Goal: Browse casually: Explore the website without a specific task or goal

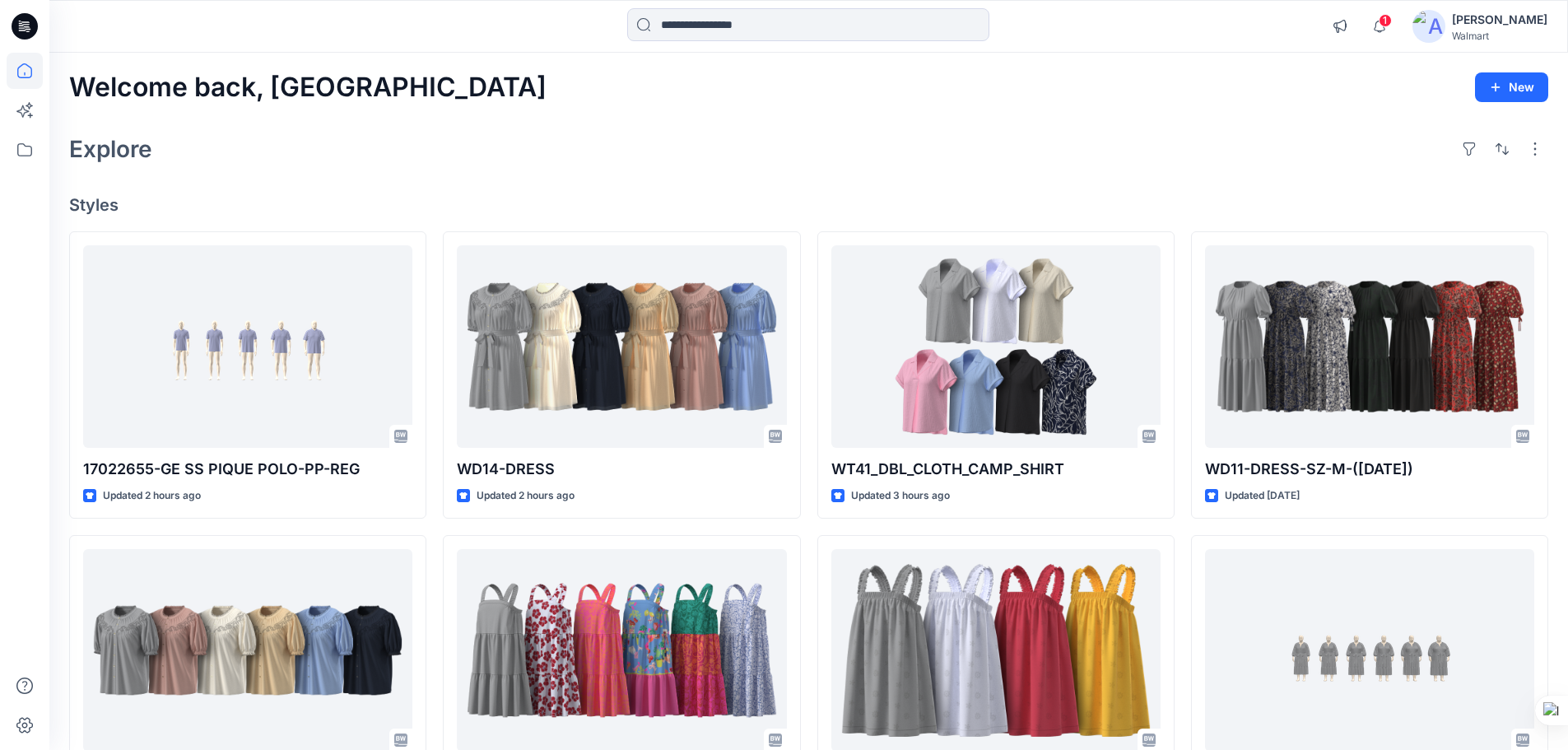
click at [334, 153] on div "Explore" at bounding box center [809, 148] width 1479 height 39
click at [23, 26] on icon at bounding box center [24, 26] width 26 height 26
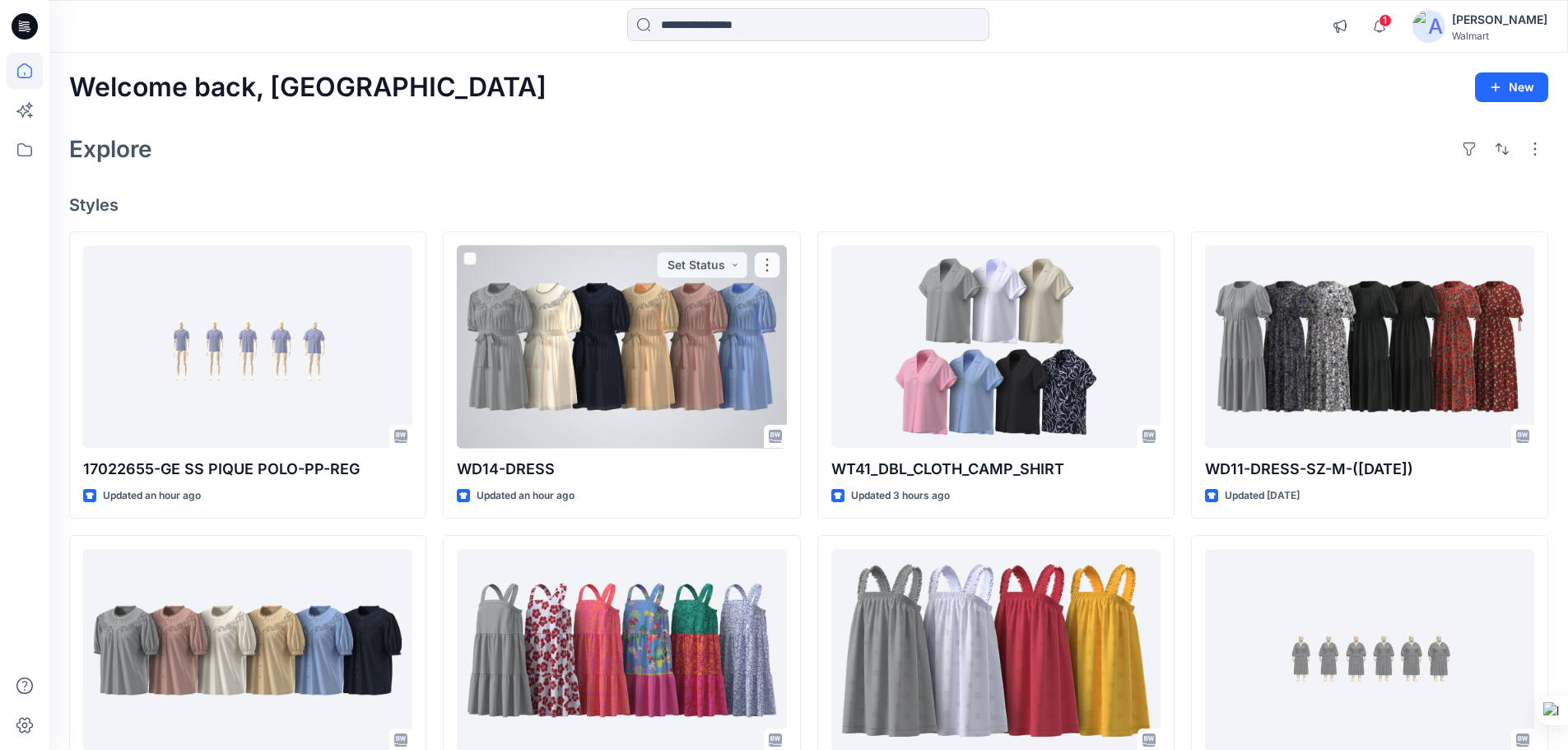
drag, startPoint x: 626, startPoint y: 352, endPoint x: 632, endPoint y: 359, distance: 9.2
click at [626, 352] on div at bounding box center [621, 347] width 329 height 204
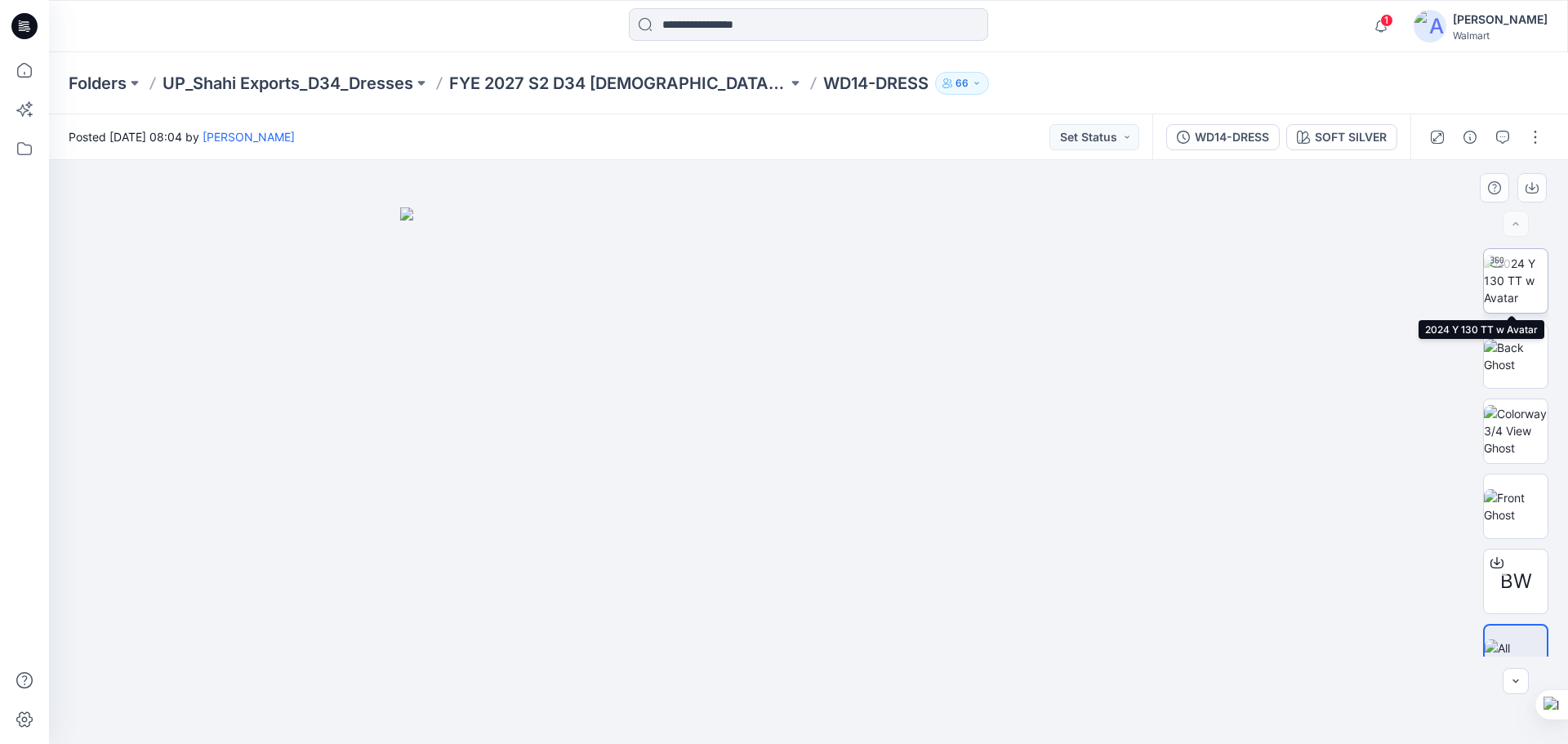
click at [1529, 274] on img at bounding box center [1516, 281] width 64 height 52
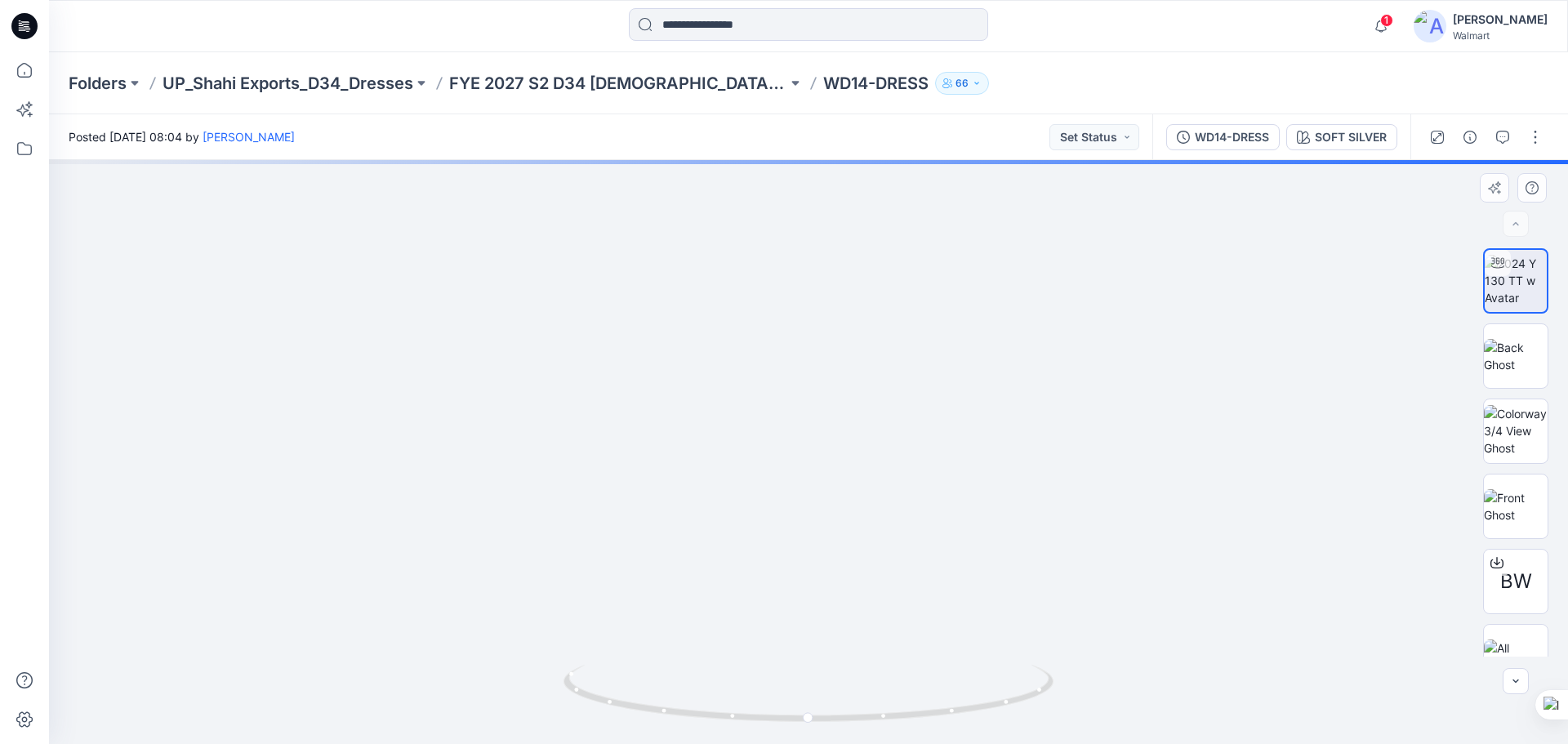
drag, startPoint x: 876, startPoint y: 376, endPoint x: 882, endPoint y: 525, distance: 149.1
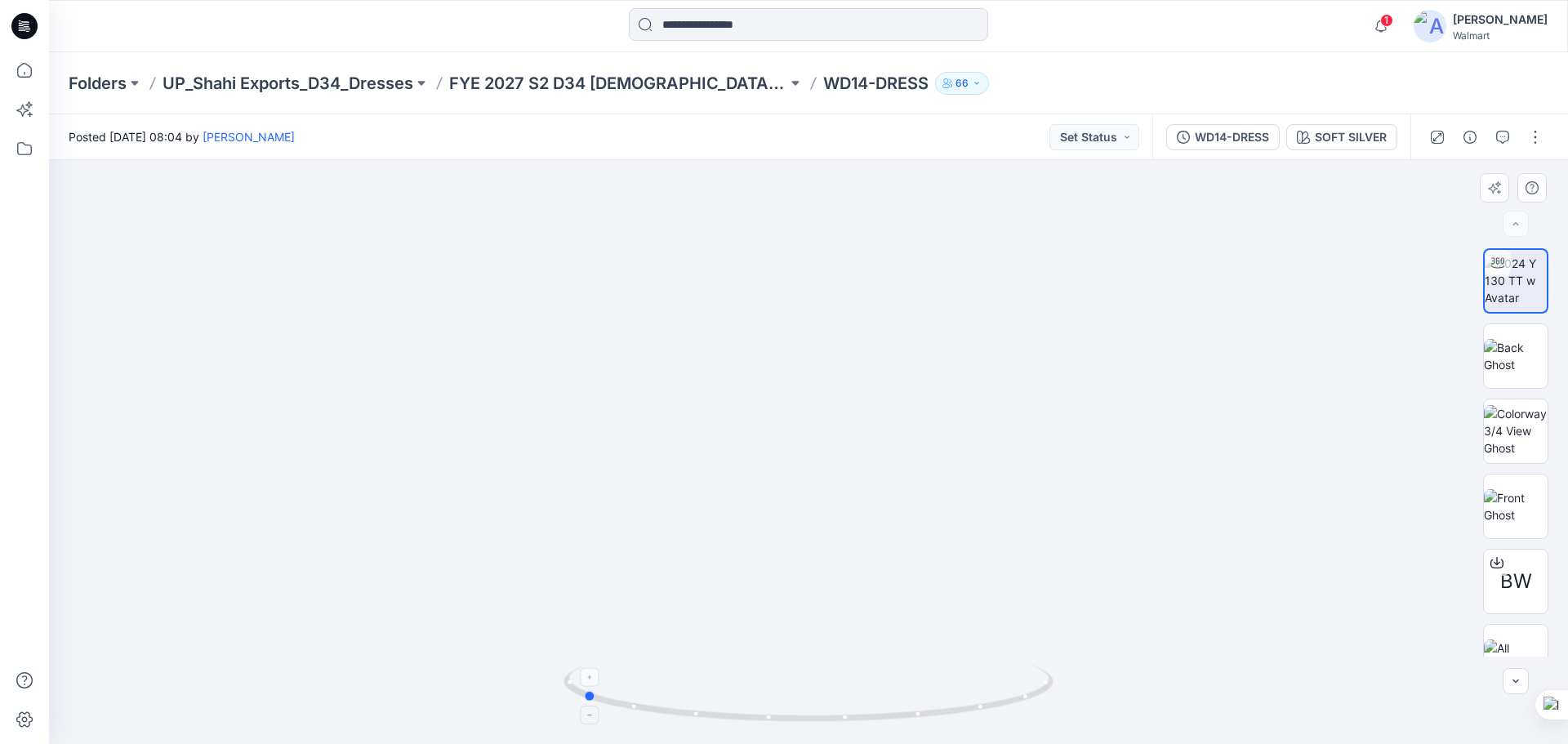
drag, startPoint x: 894, startPoint y: 719, endPoint x: 668, endPoint y: 708, distance: 226.3
click at [668, 708] on icon at bounding box center [810, 696] width 494 height 62
drag, startPoint x: 746, startPoint y: 721, endPoint x: 979, endPoint y: 687, distance: 235.5
click at [978, 702] on icon at bounding box center [810, 696] width 494 height 62
drag, startPoint x: 834, startPoint y: 588, endPoint x: 834, endPoint y: 480, distance: 108.0
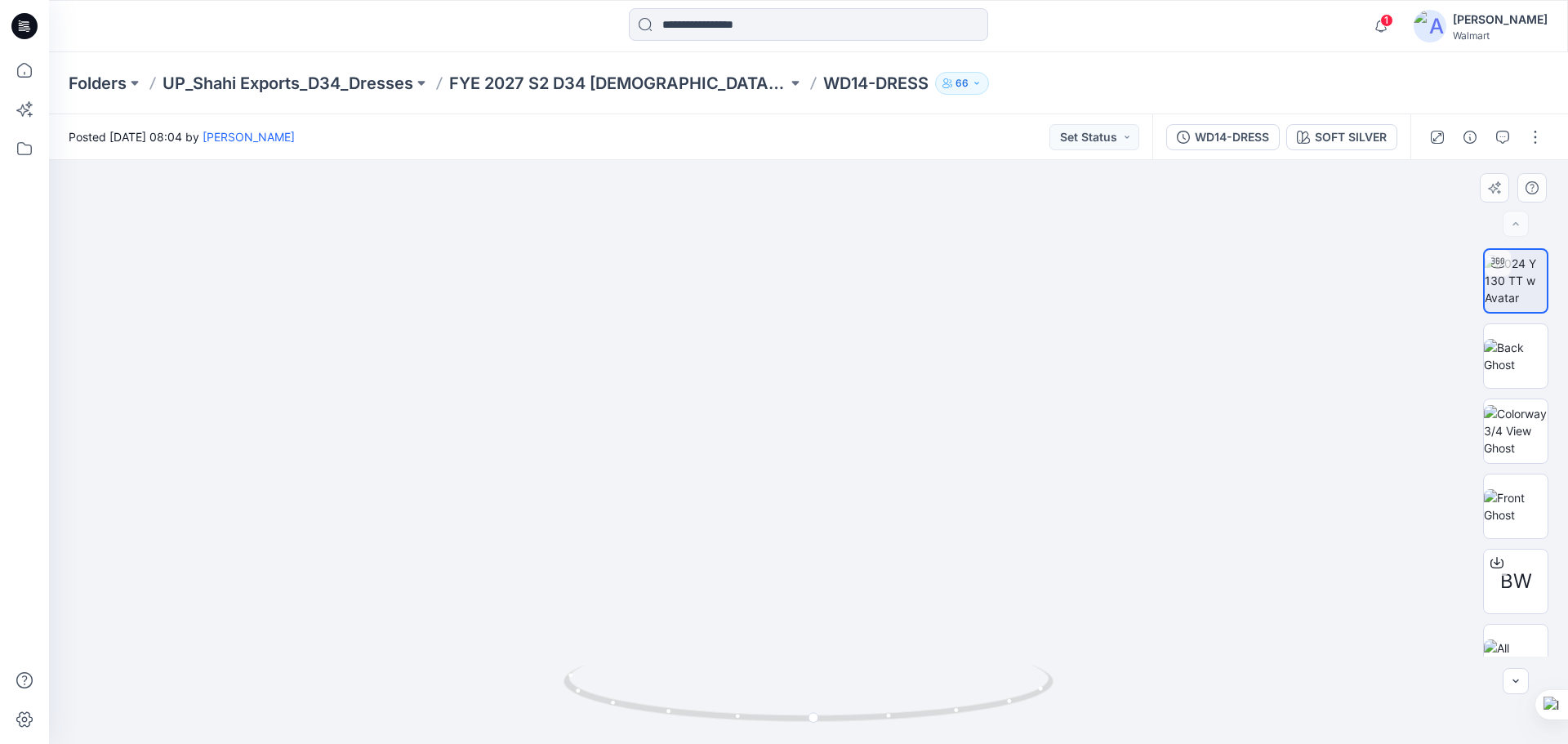
click at [834, 480] on img at bounding box center [809, 102] width 1936 height 1284
drag, startPoint x: 860, startPoint y: 406, endPoint x: 843, endPoint y: 395, distance: 20.2
drag, startPoint x: 862, startPoint y: 501, endPoint x: 836, endPoint y: 316, distance: 186.8
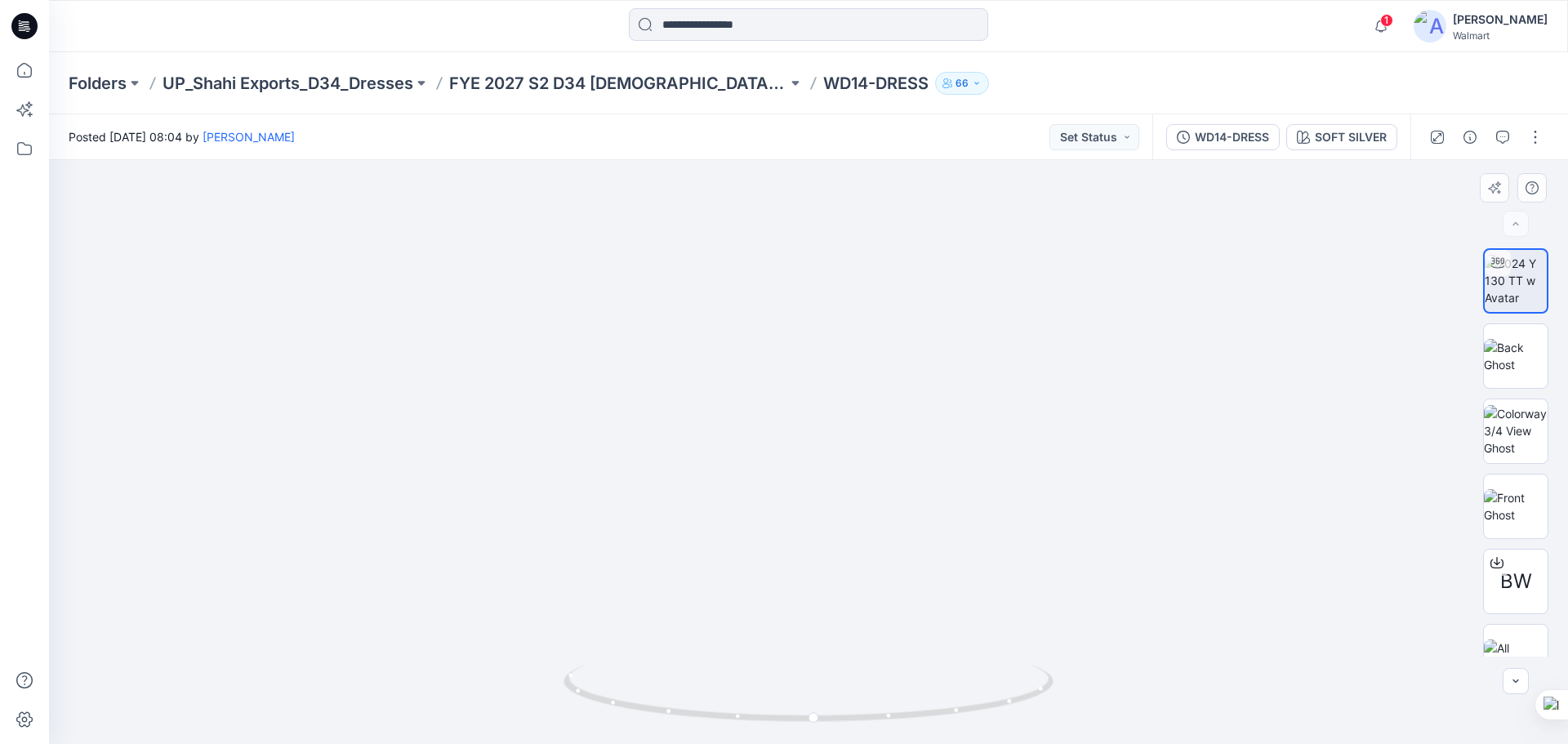
drag, startPoint x: 839, startPoint y: 505, endPoint x: 818, endPoint y: 324, distance: 182.2
drag, startPoint x: 818, startPoint y: 507, endPoint x: 799, endPoint y: 342, distance: 166.1
drag, startPoint x: 804, startPoint y: 582, endPoint x: 804, endPoint y: 390, distance: 192.0
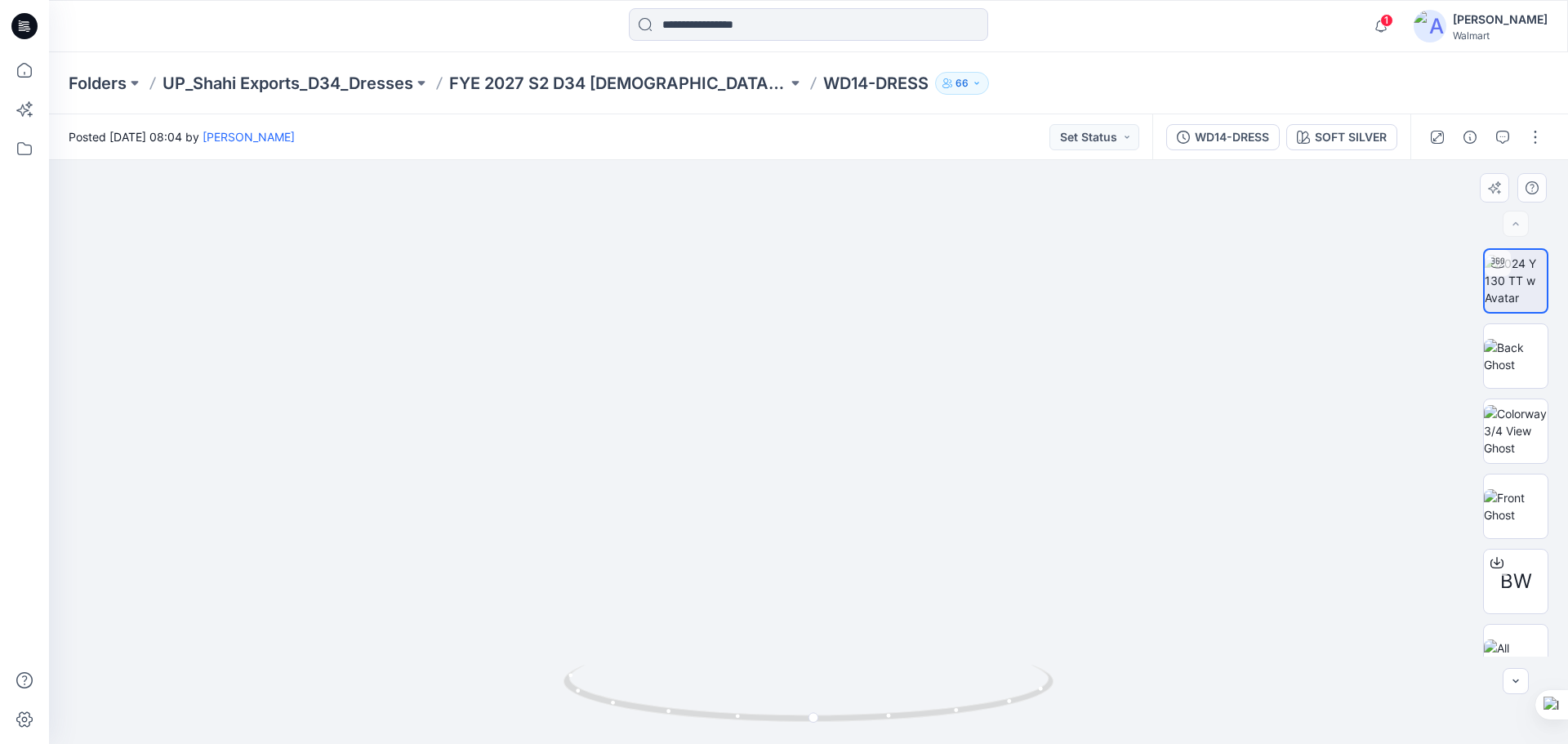
drag, startPoint x: 809, startPoint y: 387, endPoint x: 813, endPoint y: 510, distance: 123.1
click at [813, 510] on img at bounding box center [808, 314] width 1091 height 859
drag, startPoint x: 810, startPoint y: 718, endPoint x: 1084, endPoint y: 682, distance: 276.4
click at [1084, 682] on div at bounding box center [809, 452] width 1519 height 584
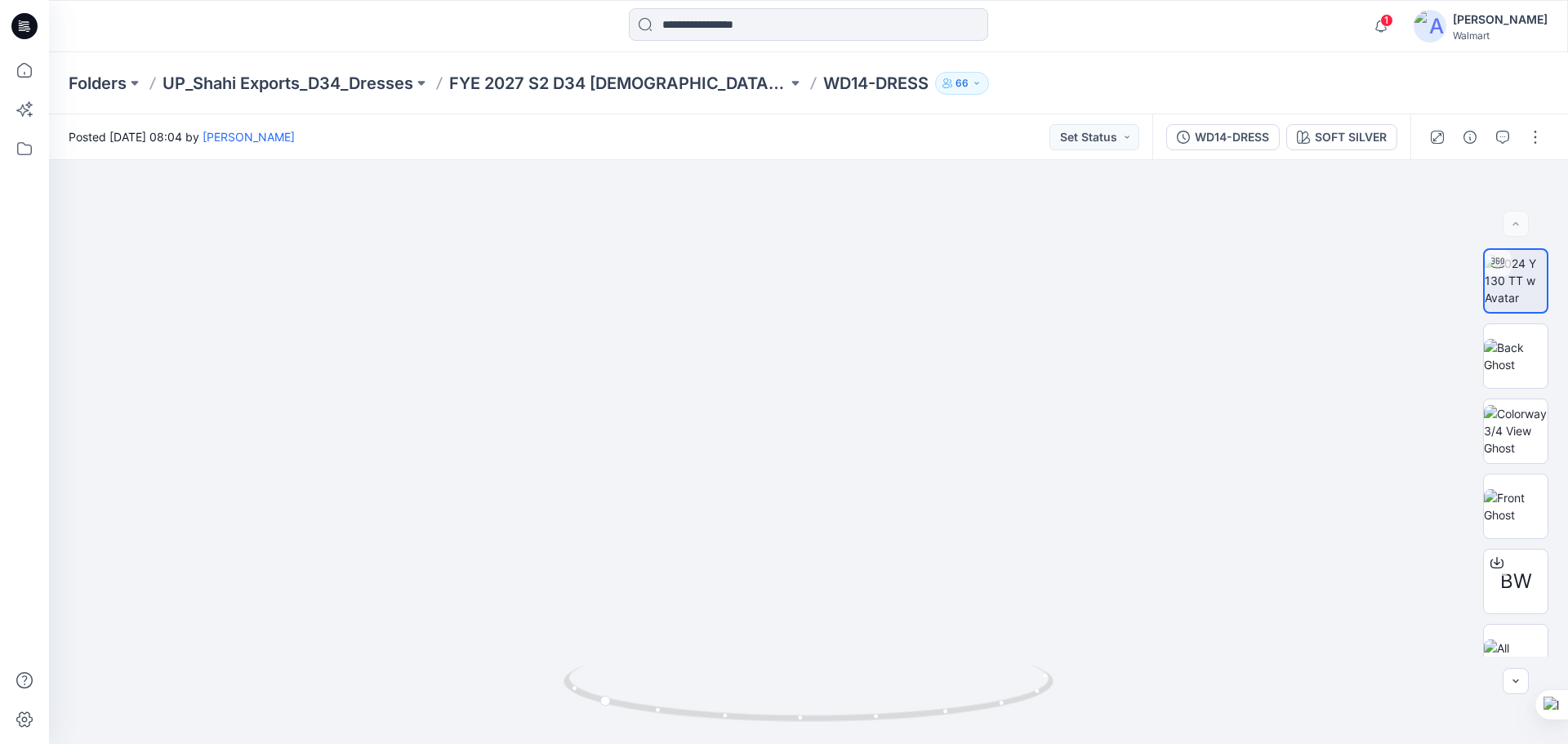
click at [22, 28] on icon at bounding box center [24, 26] width 26 height 26
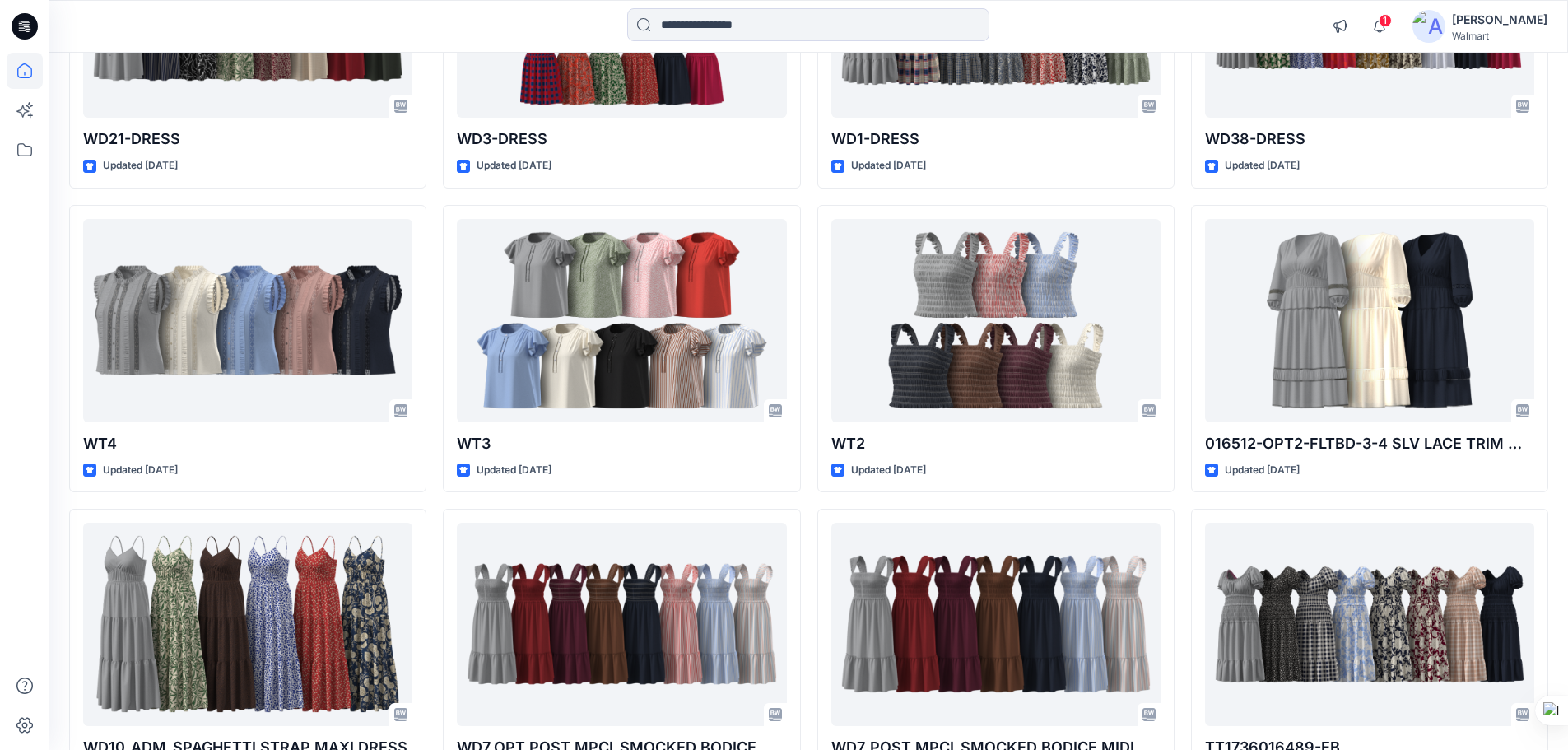
scroll to position [2191, 0]
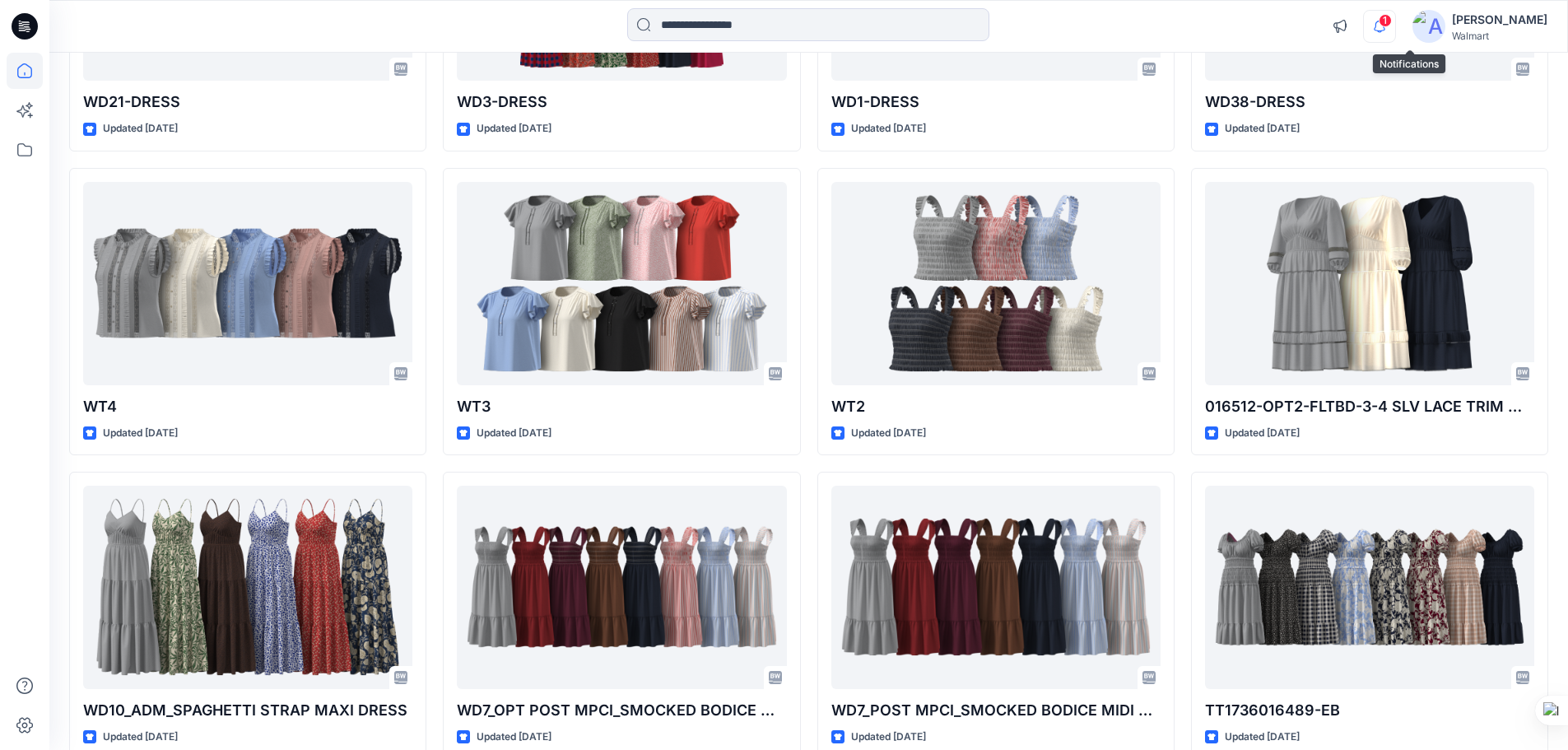
drag, startPoint x: 1410, startPoint y: 31, endPoint x: 1409, endPoint y: 39, distance: 8.1
click at [1395, 31] on icon "button" at bounding box center [1380, 26] width 31 height 33
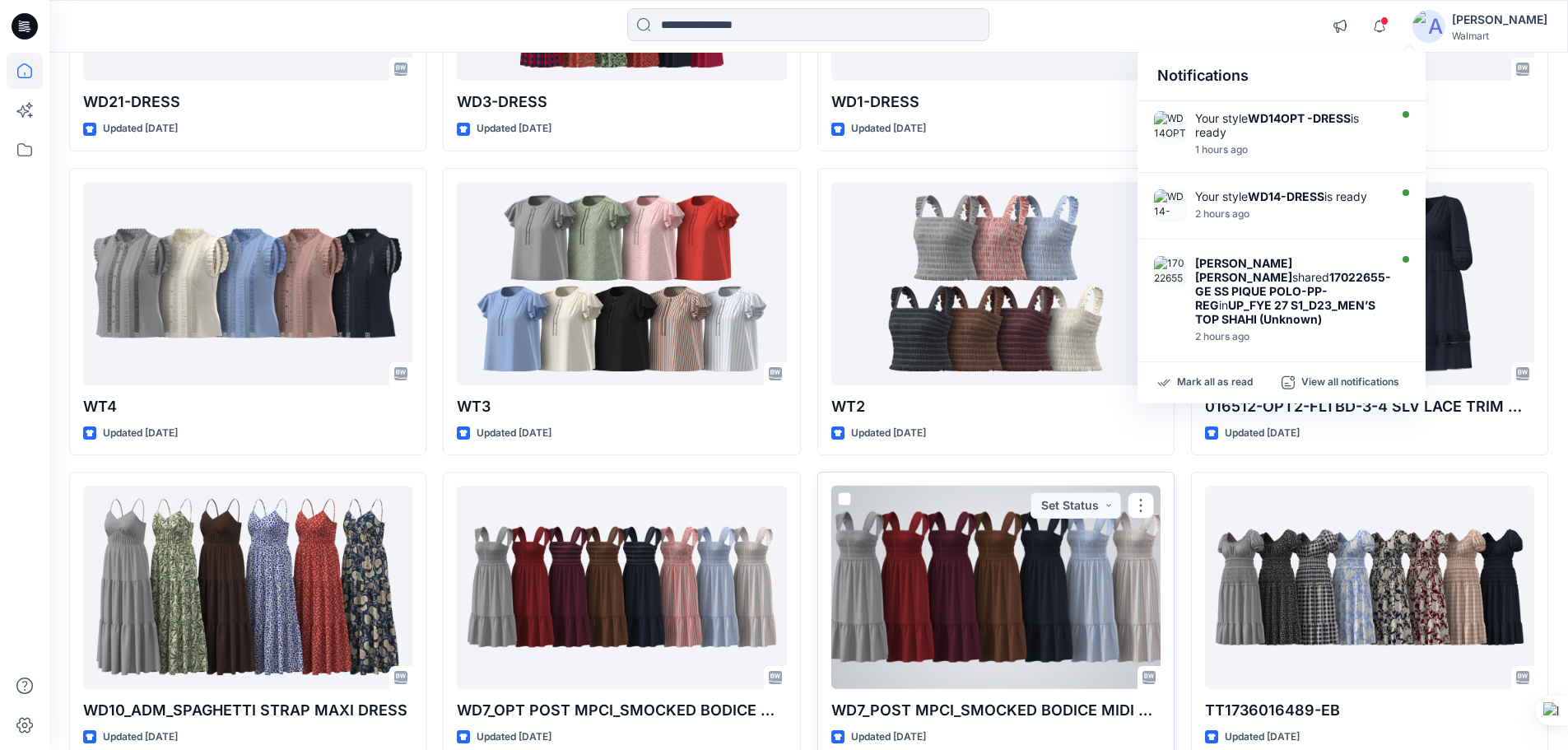
click at [1003, 559] on div at bounding box center [996, 587] width 329 height 204
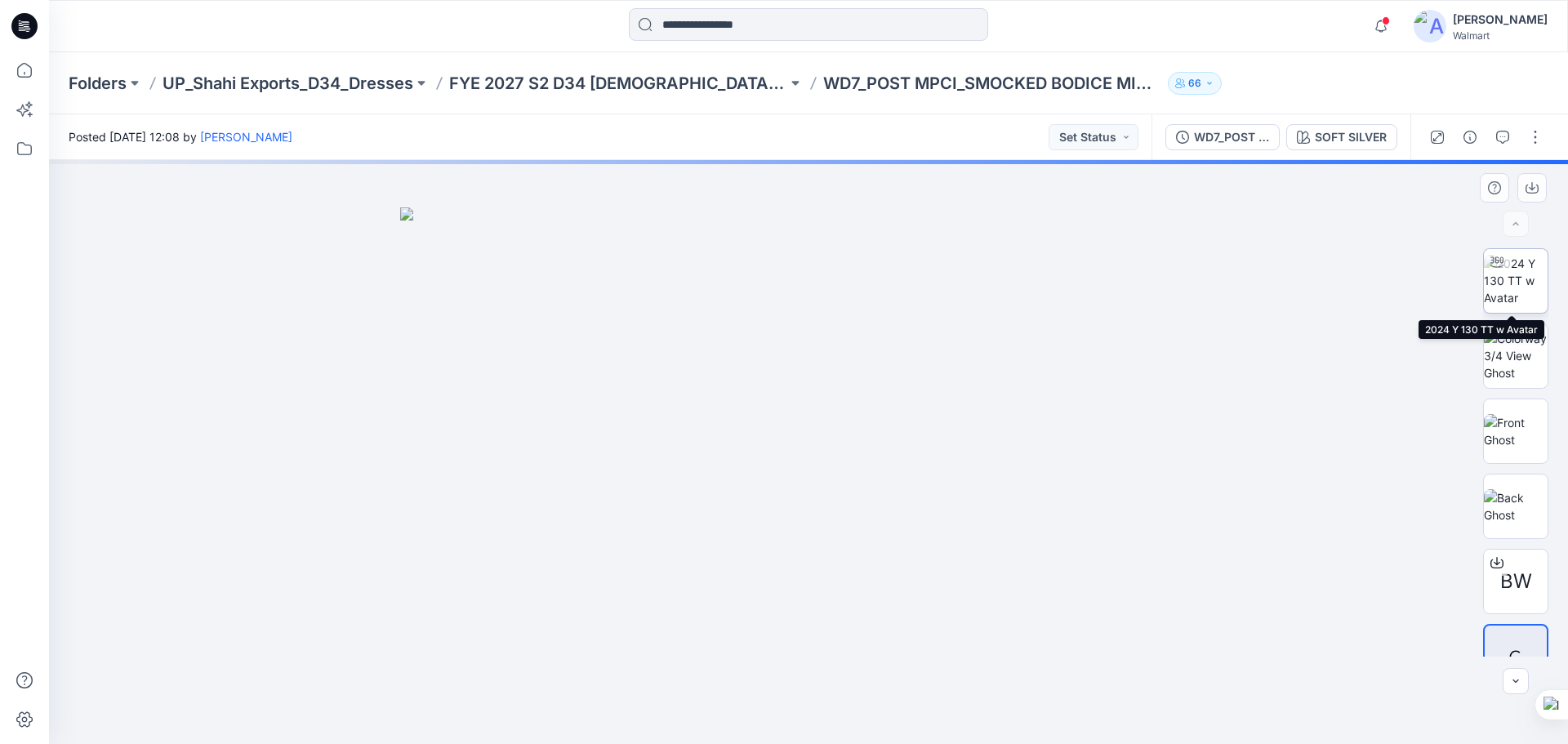
click at [1527, 283] on img at bounding box center [1516, 281] width 64 height 52
drag, startPoint x: 949, startPoint y: 505, endPoint x: 949, endPoint y: 459, distance: 46.0
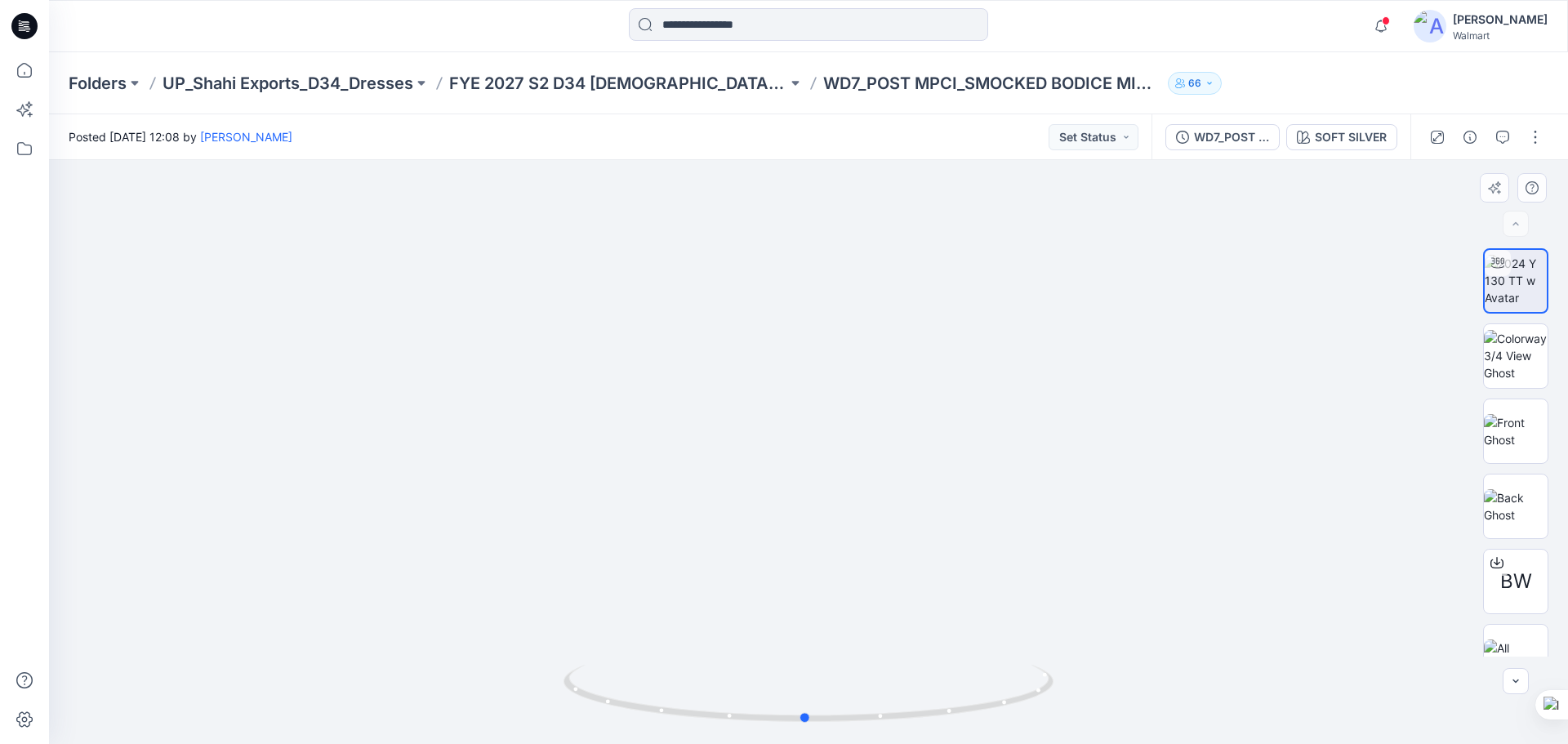
drag, startPoint x: 668, startPoint y: 713, endPoint x: 1155, endPoint y: 687, distance: 487.7
click at [1155, 687] on div at bounding box center [809, 452] width 1519 height 584
click at [20, 20] on icon at bounding box center [24, 26] width 26 height 26
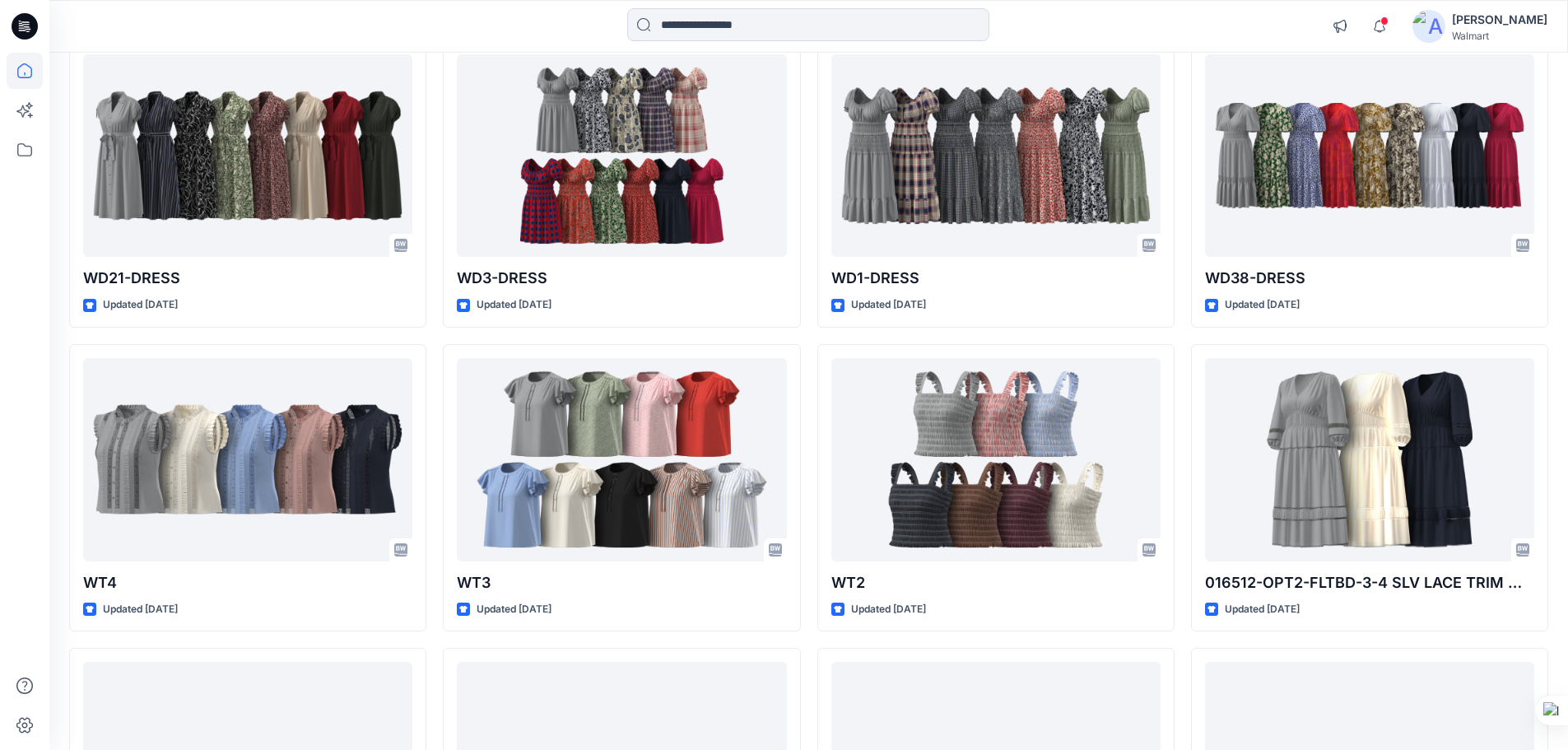
scroll to position [2141, 0]
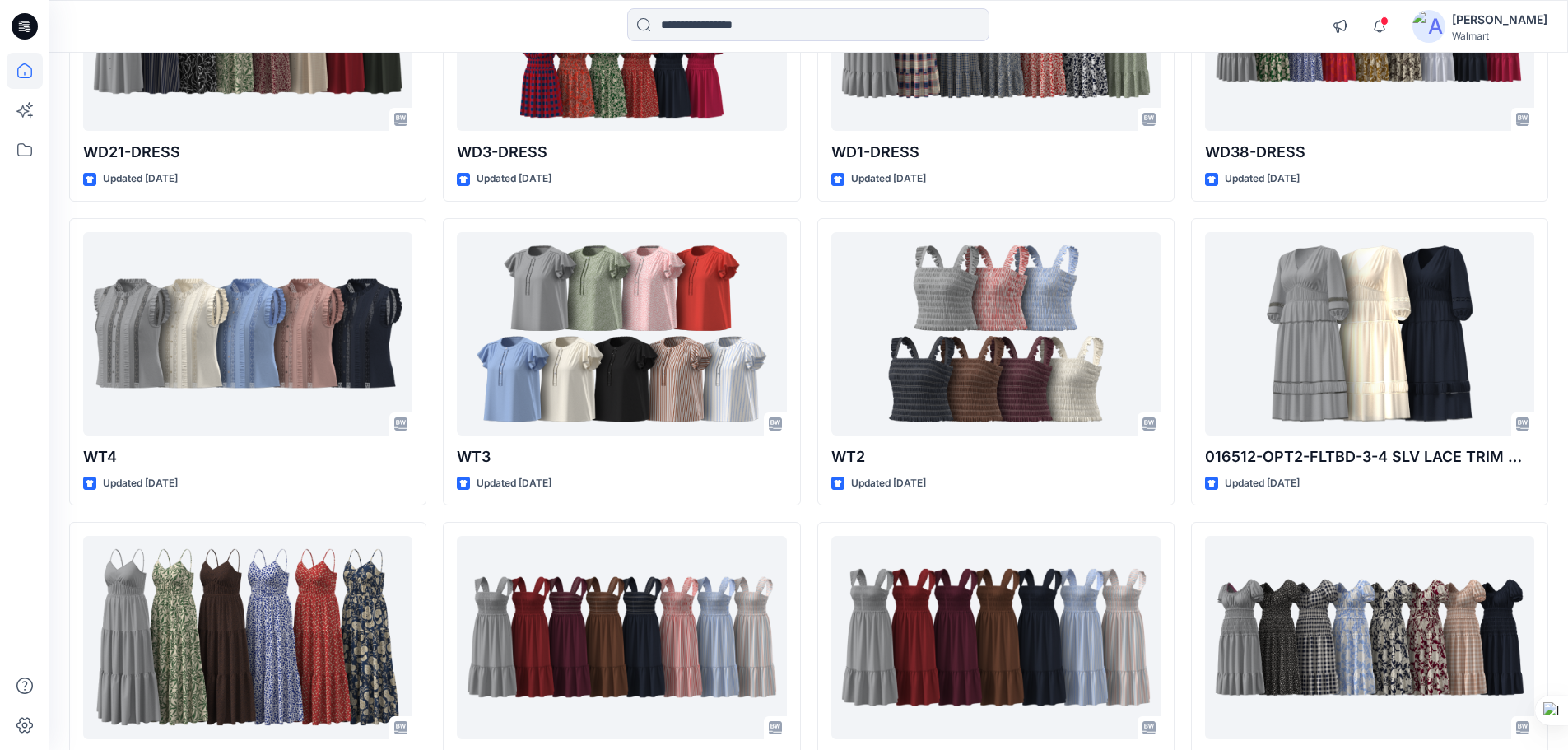
click at [27, 32] on icon at bounding box center [28, 31] width 4 height 1
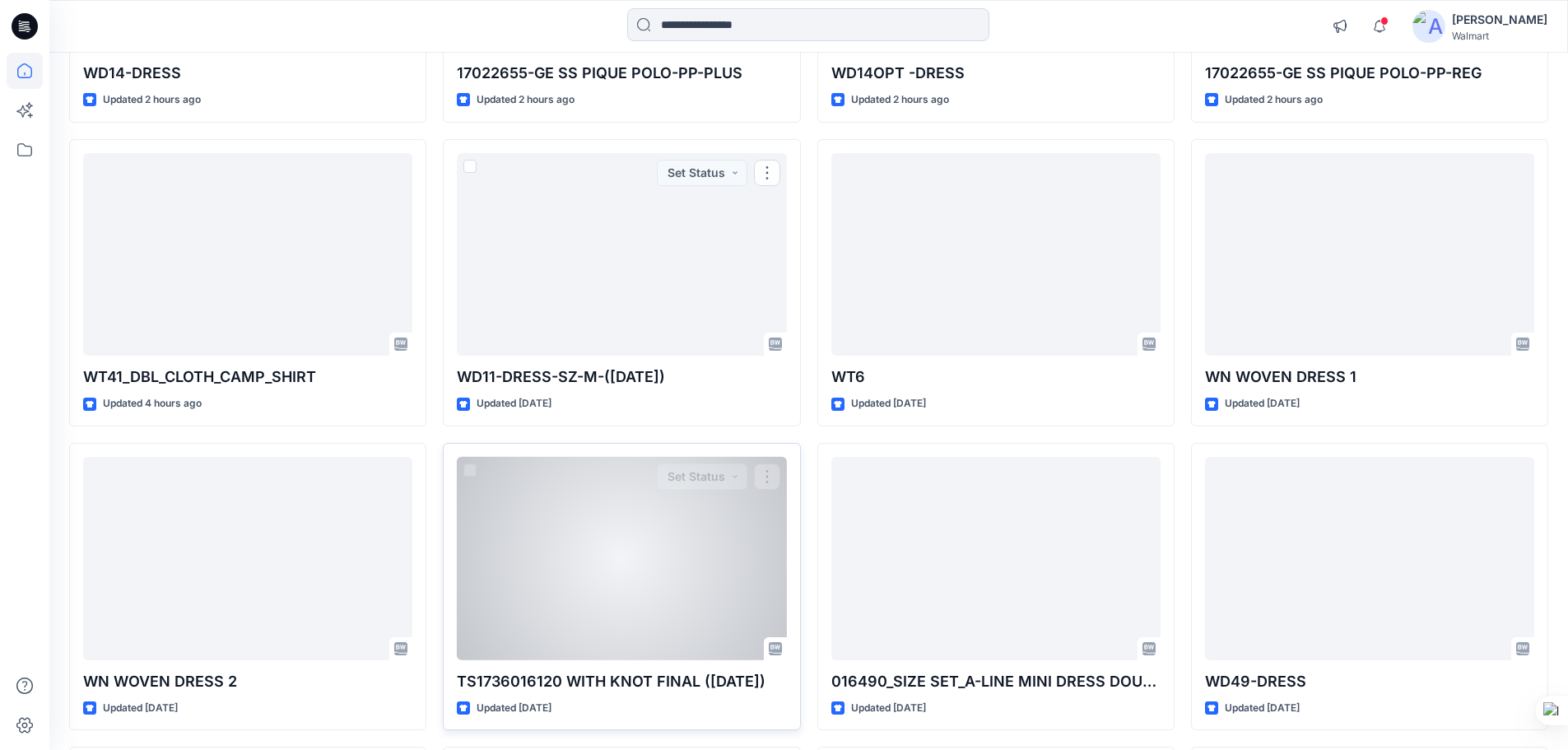
scroll to position [824, 0]
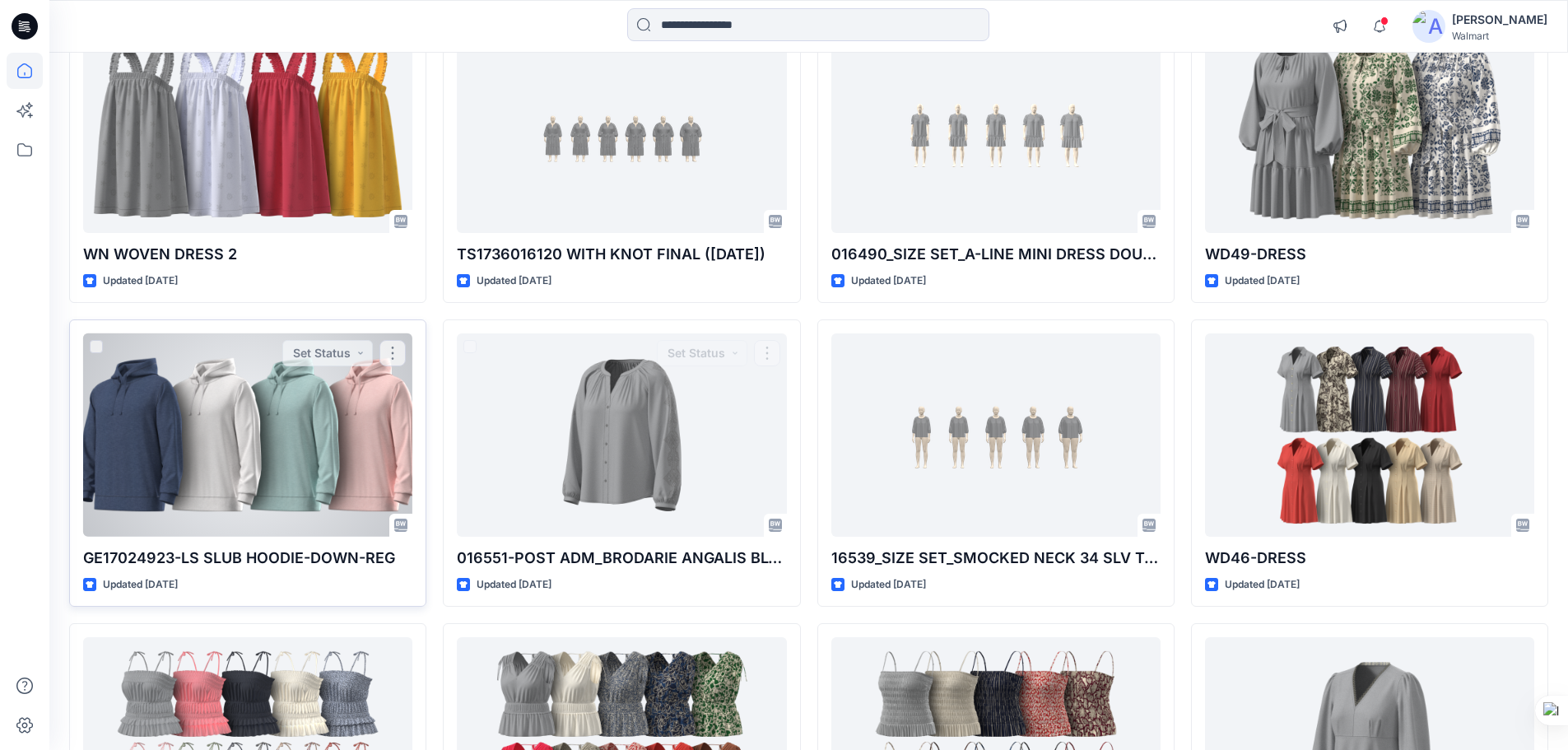
click at [287, 367] on div at bounding box center [247, 435] width 329 height 204
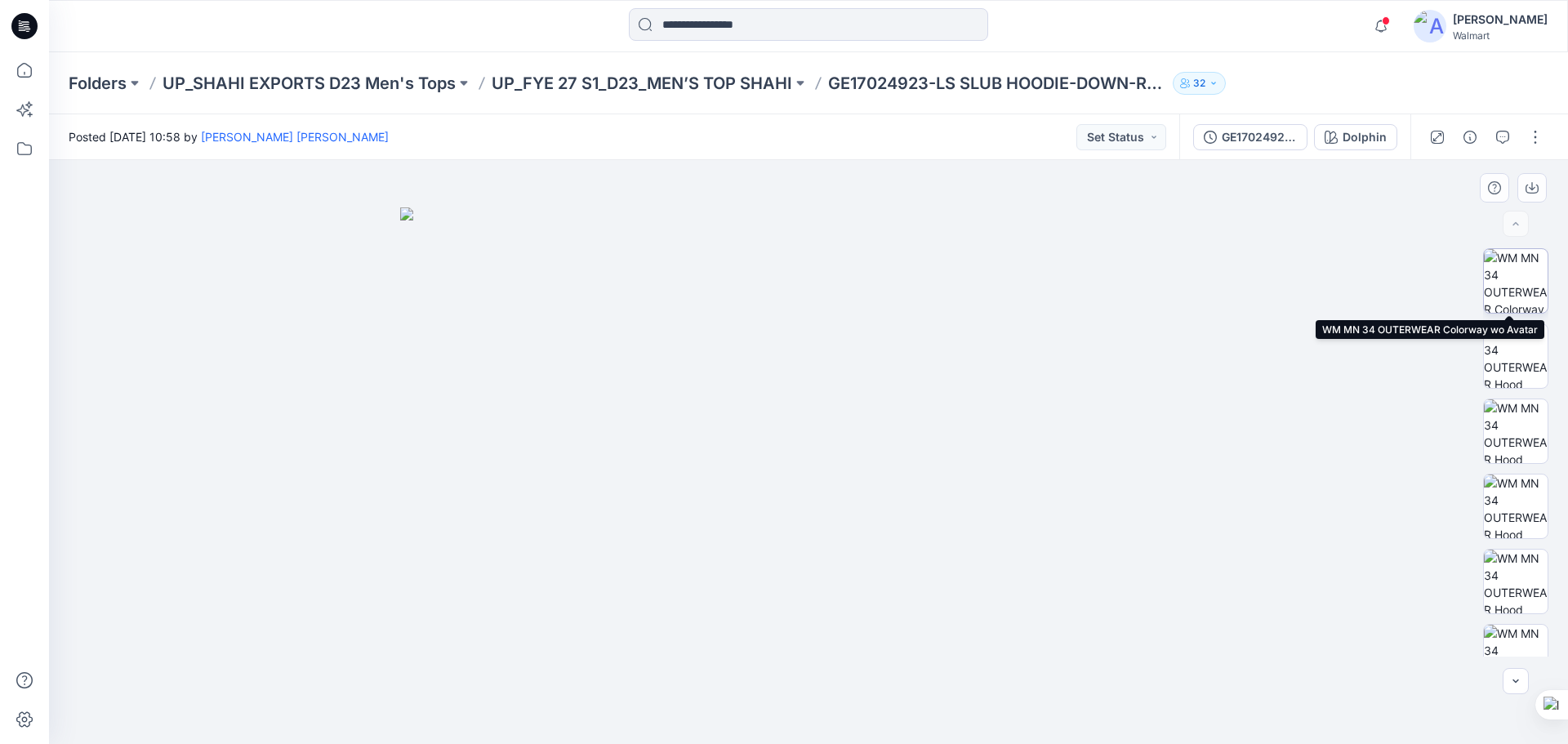
click at [1508, 278] on img at bounding box center [1516, 281] width 64 height 64
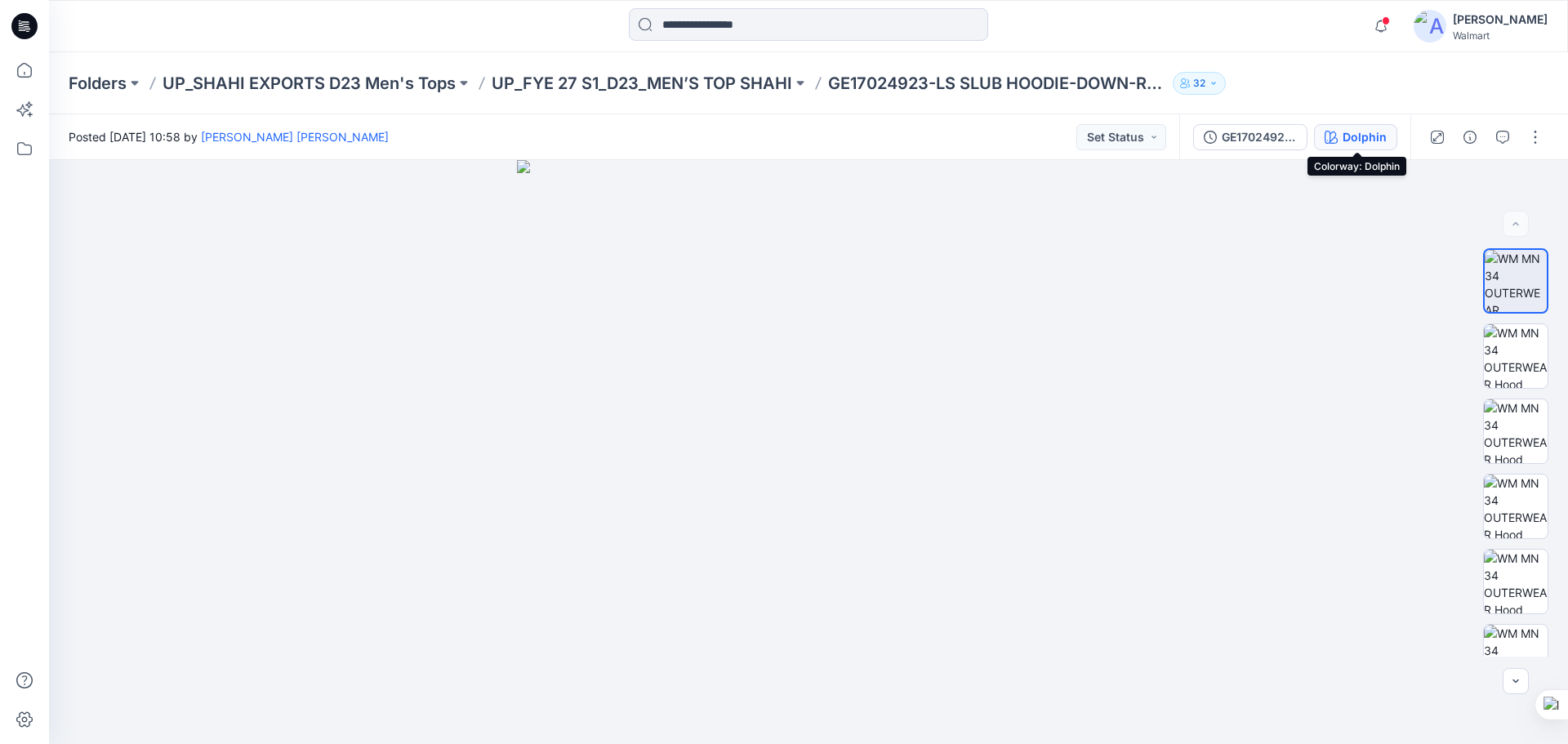
click at [1340, 136] on button "Dolphin" at bounding box center [1355, 136] width 83 height 26
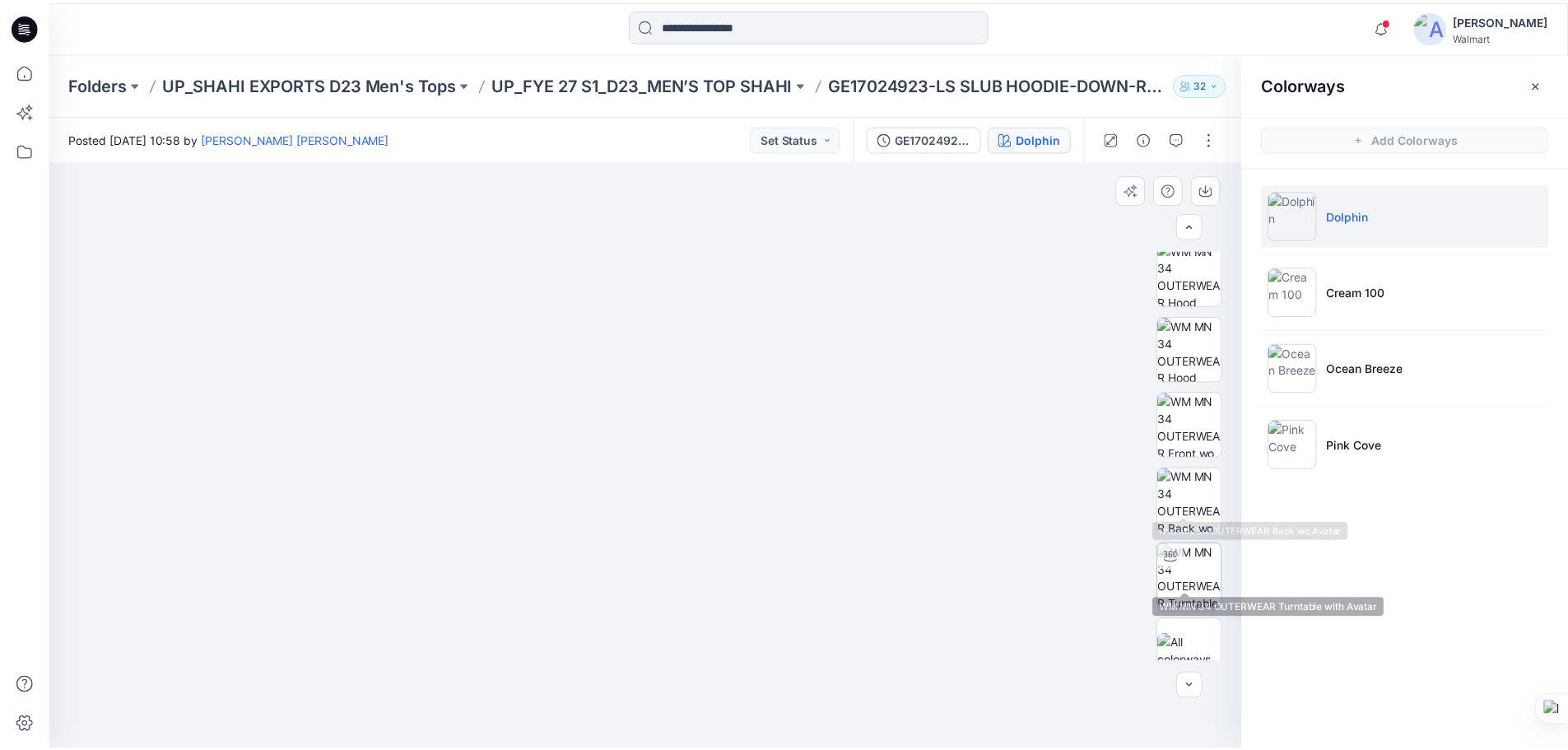
scroll to position [261, 0]
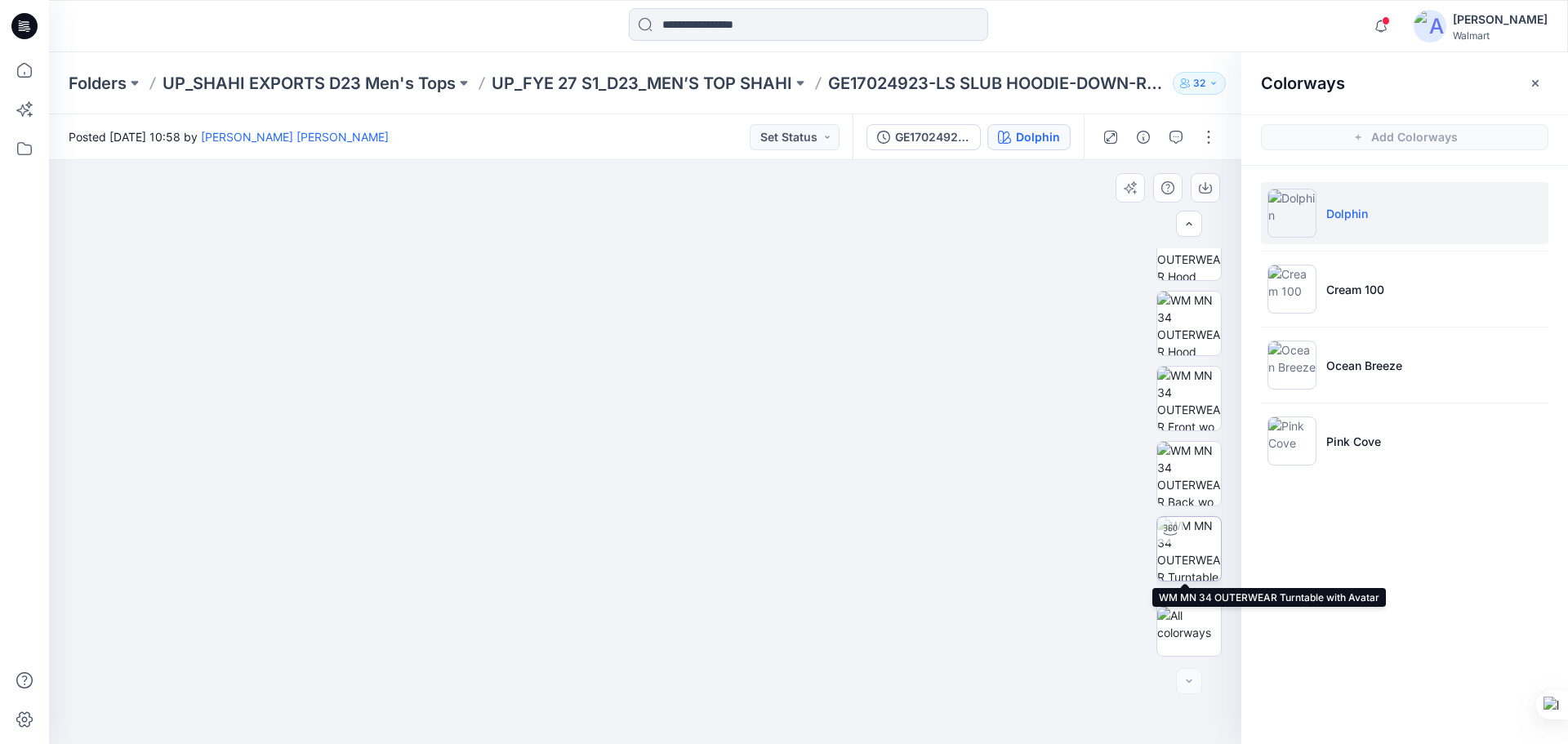
click at [1196, 542] on img at bounding box center [1189, 549] width 64 height 64
drag, startPoint x: 715, startPoint y: 718, endPoint x: 717, endPoint y: 687, distance: 31.1
click at [717, 687] on icon at bounding box center [647, 696] width 494 height 62
drag, startPoint x: 693, startPoint y: 361, endPoint x: 705, endPoint y: 600, distance: 239.3
click at [705, 600] on img at bounding box center [657, 378] width 1374 height 733
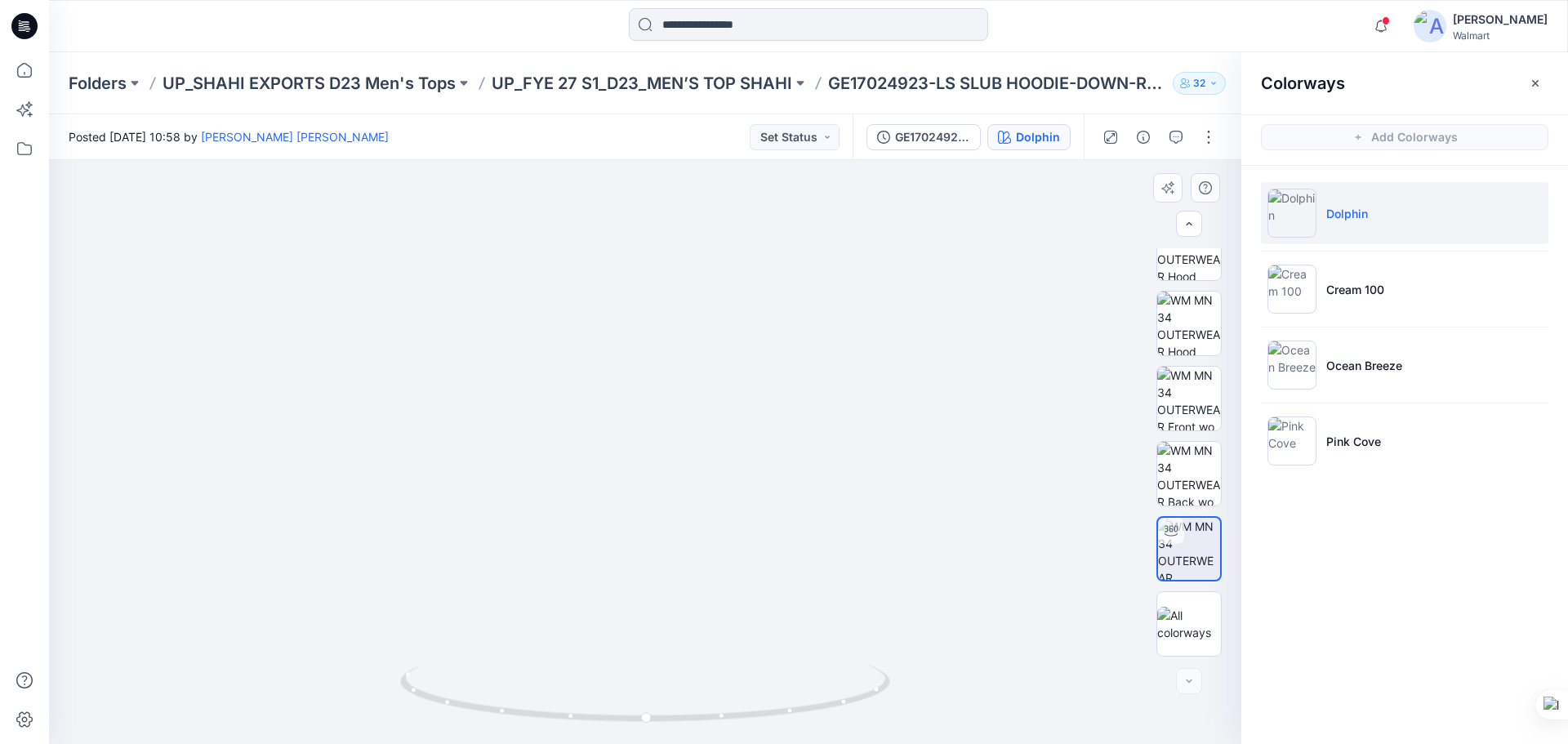
drag, startPoint x: 637, startPoint y: 575, endPoint x: 646, endPoint y: 415, distance: 160.3
click at [646, 415] on img at bounding box center [658, 293] width 1374 height 902
drag, startPoint x: 682, startPoint y: 725, endPoint x: 692, endPoint y: 724, distance: 10.0
click at [692, 724] on icon at bounding box center [647, 696] width 494 height 62
drag, startPoint x: 691, startPoint y: 601, endPoint x: 759, endPoint y: 548, distance: 86.2
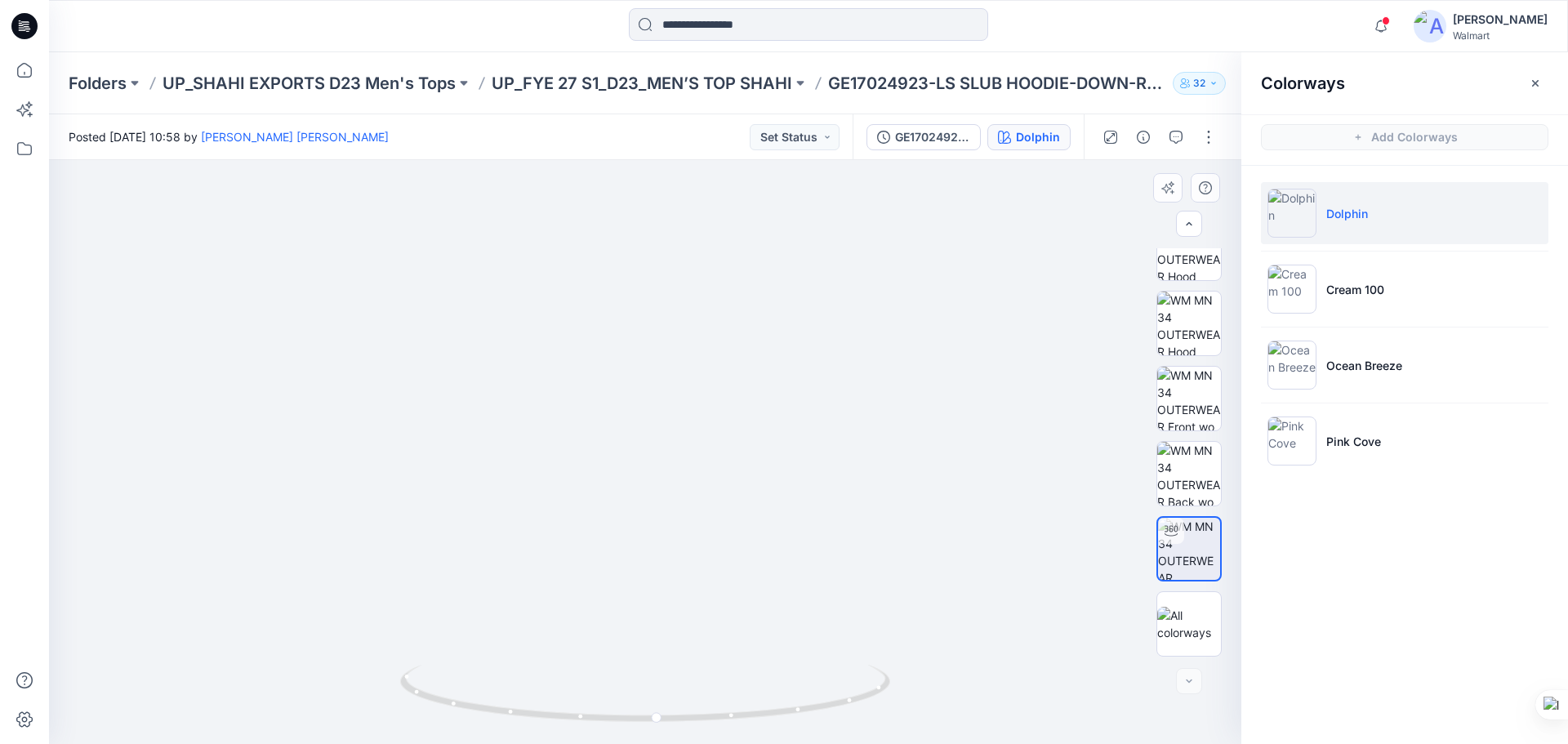
click at [759, 548] on img at bounding box center [646, 347] width 987 height 793
drag, startPoint x: 656, startPoint y: 725, endPoint x: 645, endPoint y: 729, distance: 11.7
click at [645, 727] on icon at bounding box center [647, 696] width 494 height 62
click at [1302, 366] on img at bounding box center [1291, 365] width 49 height 49
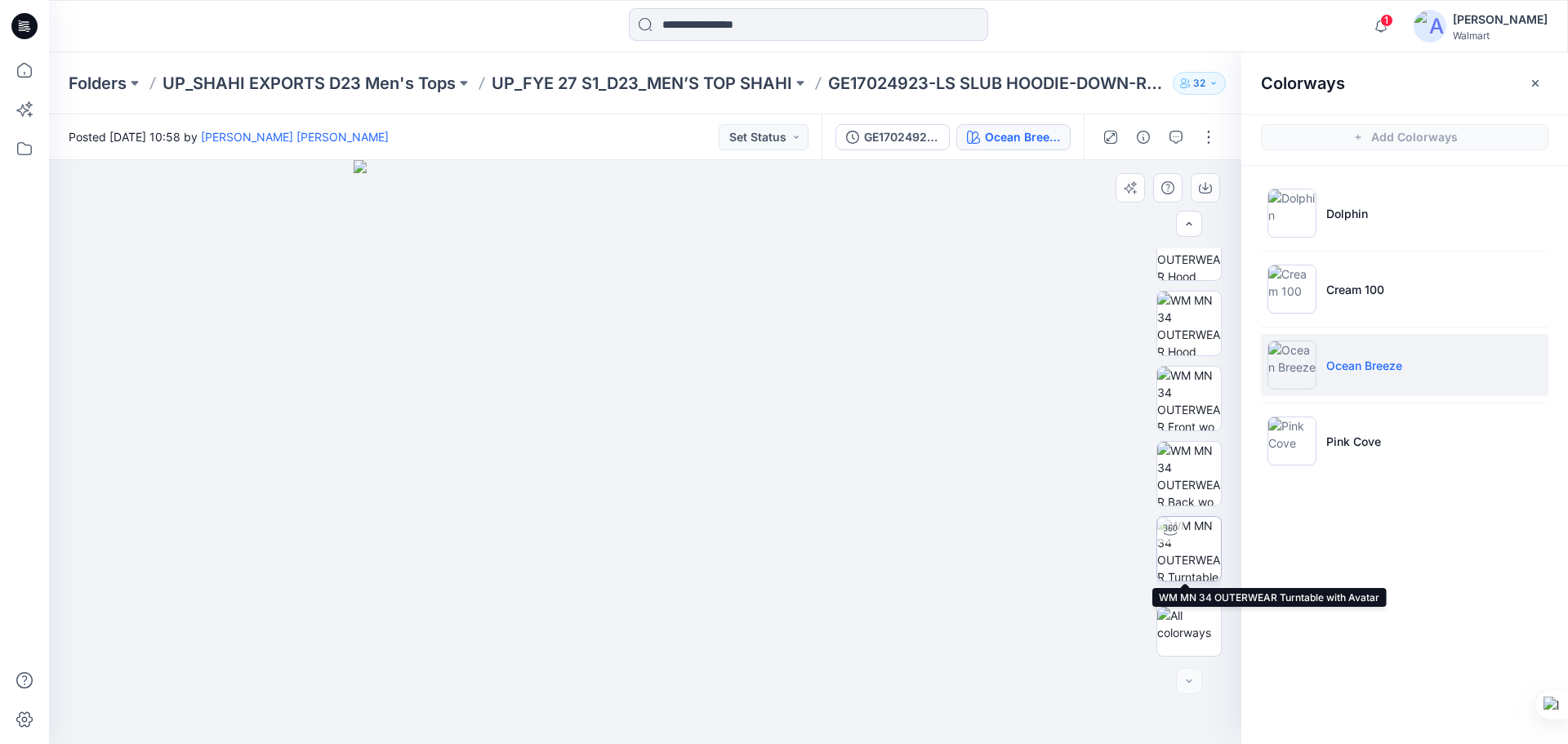
drag, startPoint x: 1189, startPoint y: 551, endPoint x: 1182, endPoint y: 540, distance: 13.0
click at [1191, 551] on img at bounding box center [1189, 549] width 64 height 64
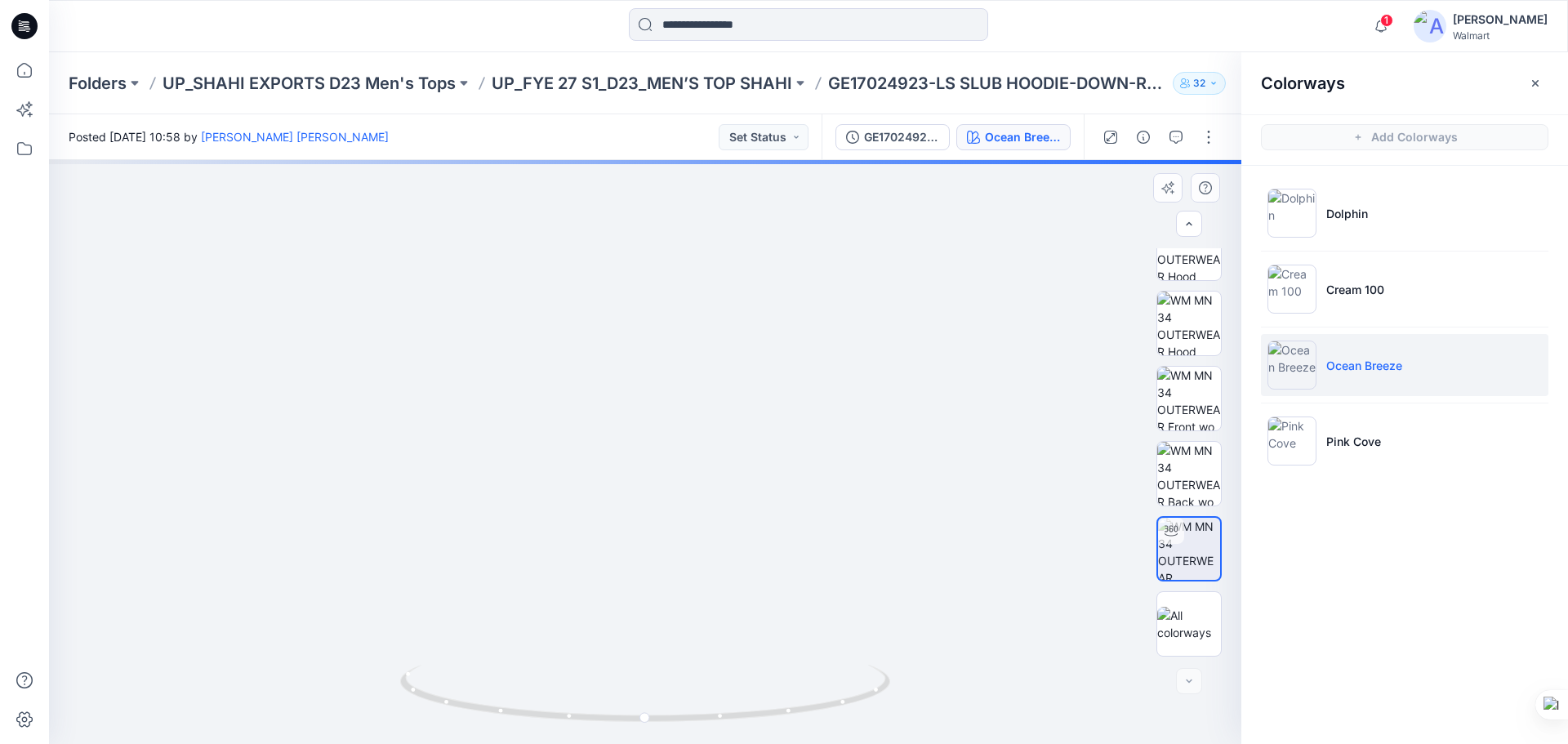
drag, startPoint x: 739, startPoint y: 367, endPoint x: 766, endPoint y: 451, distance: 88.2
click at [766, 451] on img at bounding box center [665, 286] width 1374 height 917
drag, startPoint x: 755, startPoint y: 488, endPoint x: 755, endPoint y: 529, distance: 41.0
click at [755, 529] on img at bounding box center [676, 344] width 1374 height 800
click at [752, 468] on img at bounding box center [672, 350] width 1374 height 788
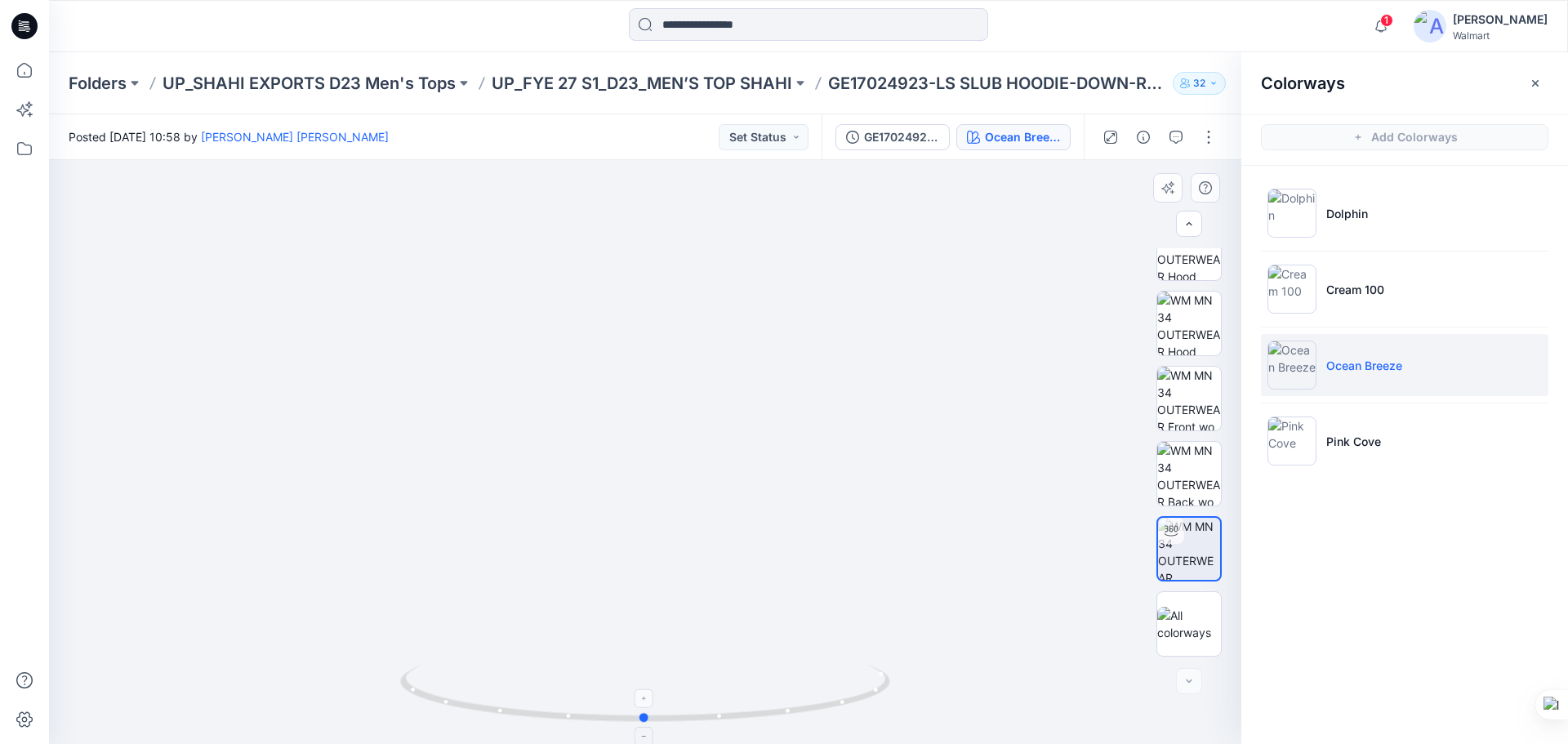
click at [739, 668] on icon at bounding box center [647, 696] width 494 height 62
click at [1191, 468] on img at bounding box center [1189, 474] width 64 height 64
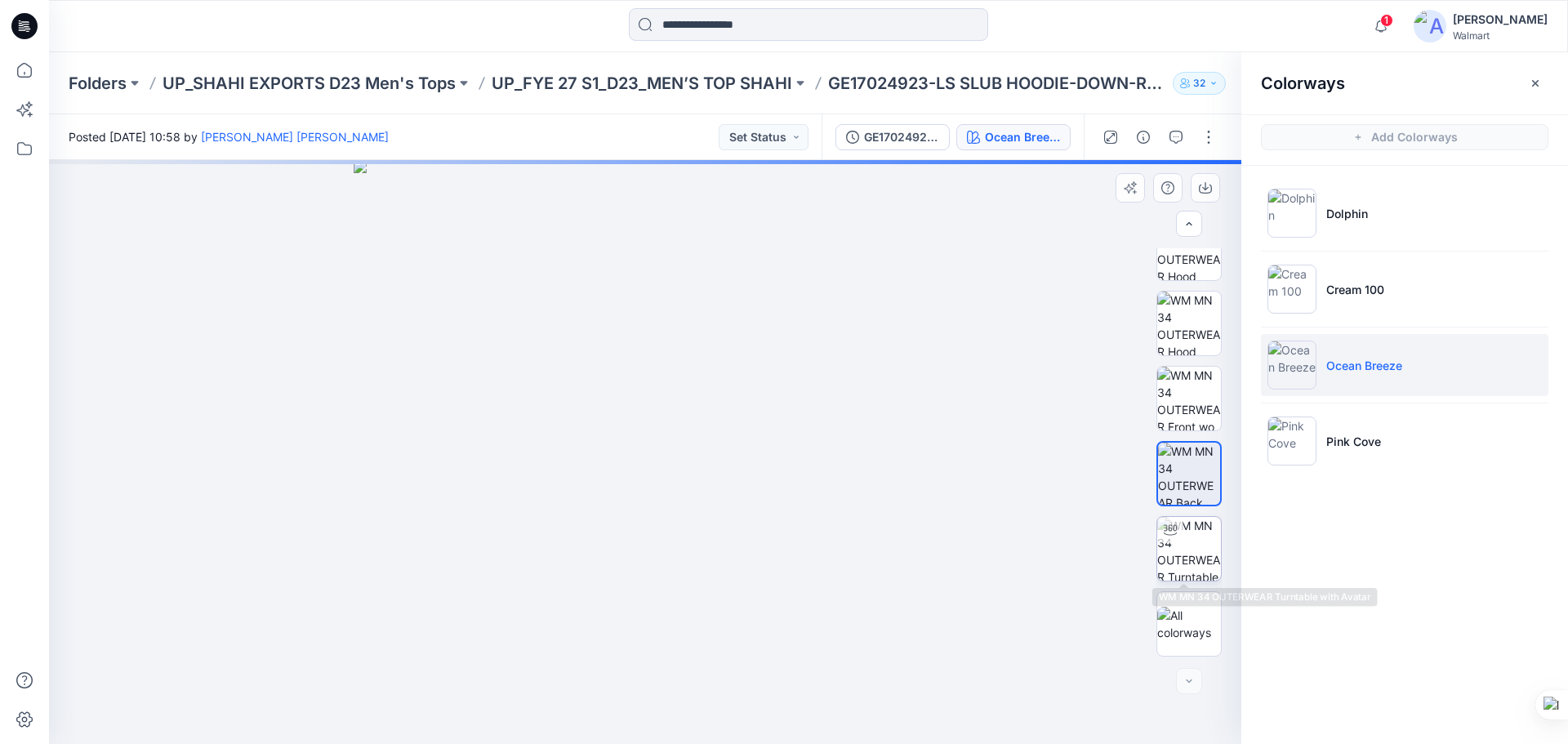
click at [1197, 532] on img at bounding box center [1189, 549] width 64 height 64
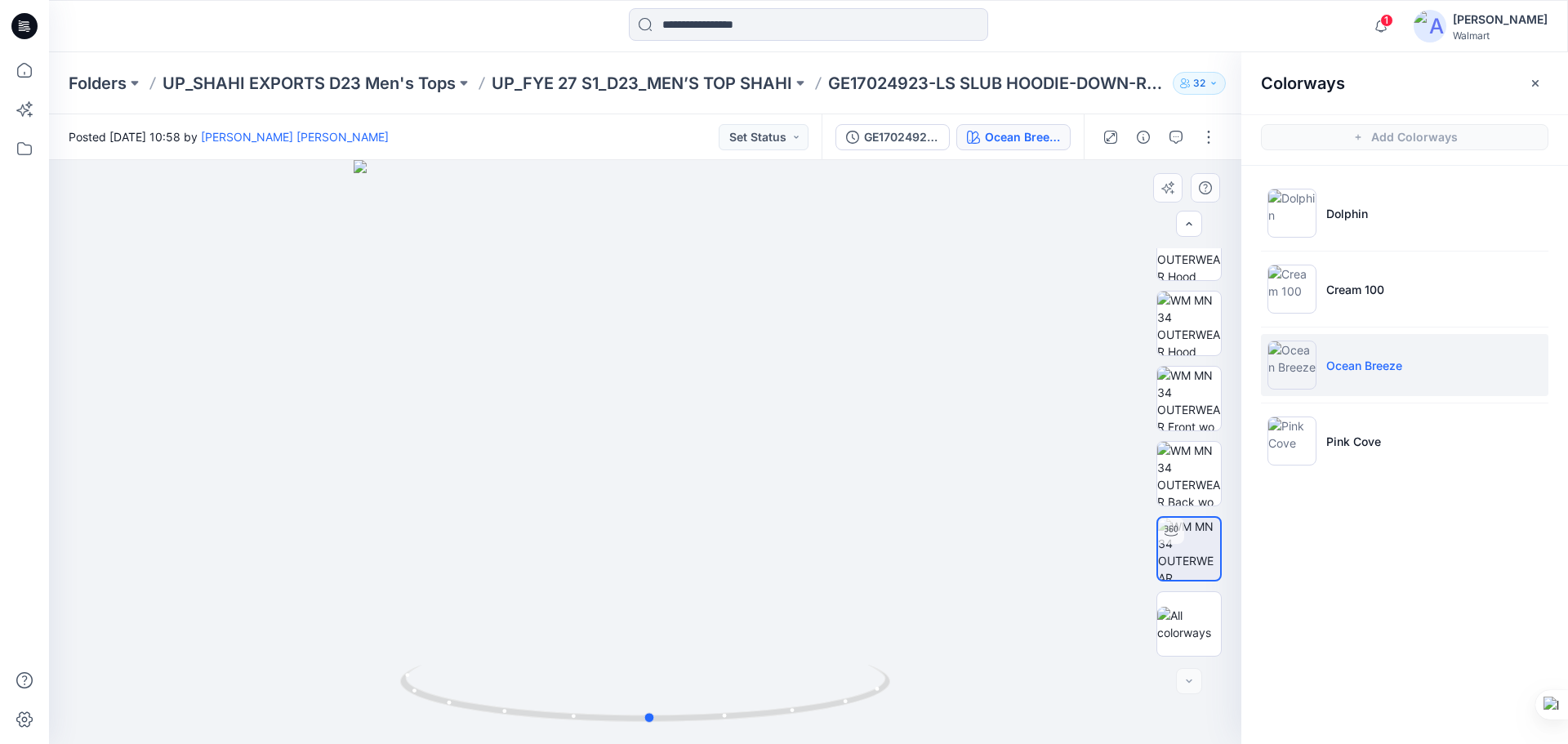
drag, startPoint x: 652, startPoint y: 412, endPoint x: 657, endPoint y: 480, distance: 68.2
click at [657, 480] on div at bounding box center [645, 452] width 1192 height 584
click at [1172, 554] on img at bounding box center [1189, 549] width 62 height 62
click at [1195, 471] on img at bounding box center [1189, 474] width 64 height 64
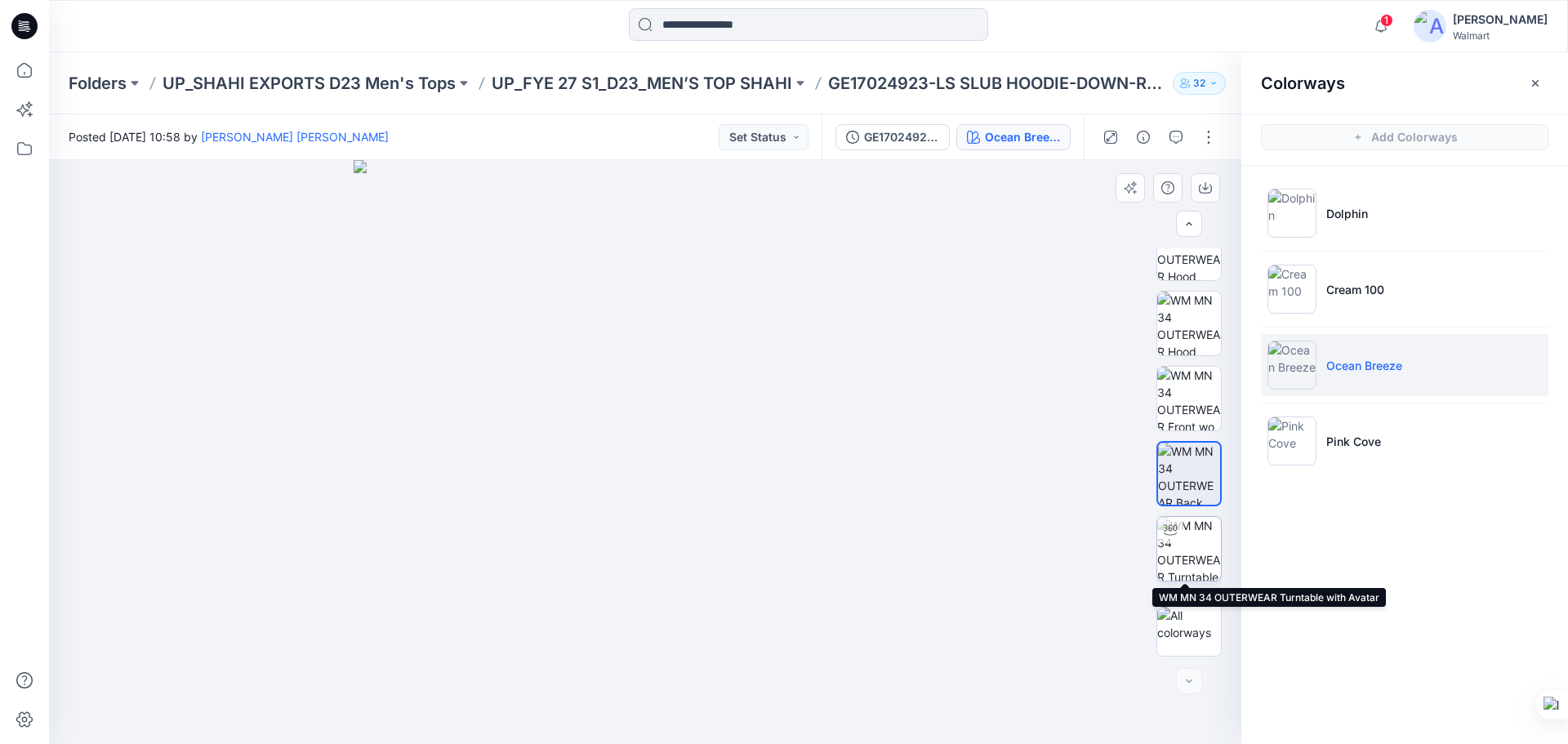
click at [1197, 556] on img at bounding box center [1189, 549] width 64 height 64
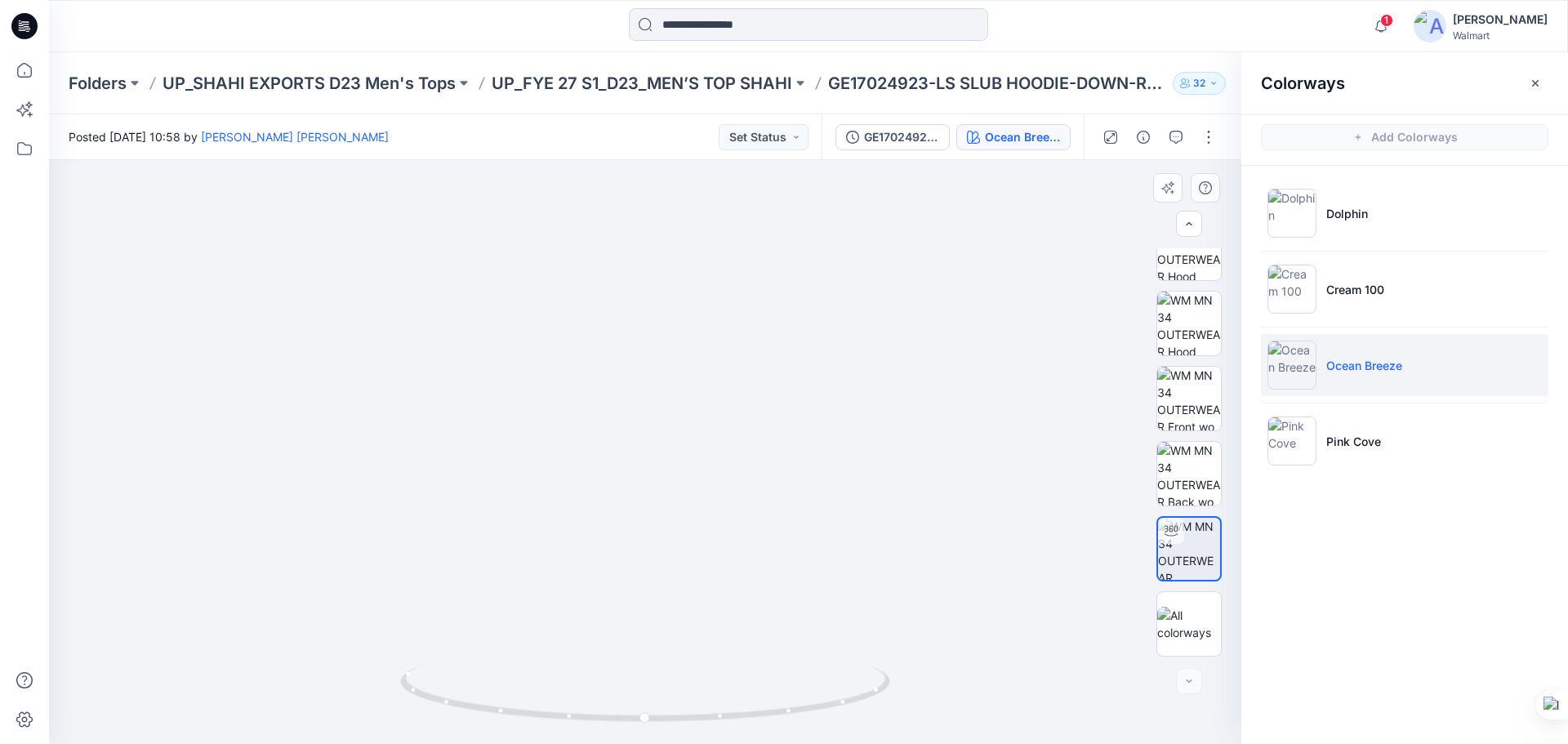
drag, startPoint x: 647, startPoint y: 392, endPoint x: 648, endPoint y: 583, distance: 191.0
click at [648, 583] on img at bounding box center [646, 349] width 1374 height 789
drag, startPoint x: 28, startPoint y: 25, endPoint x: 123, endPoint y: 0, distance: 98.2
click at [28, 25] on icon at bounding box center [24, 26] width 26 height 26
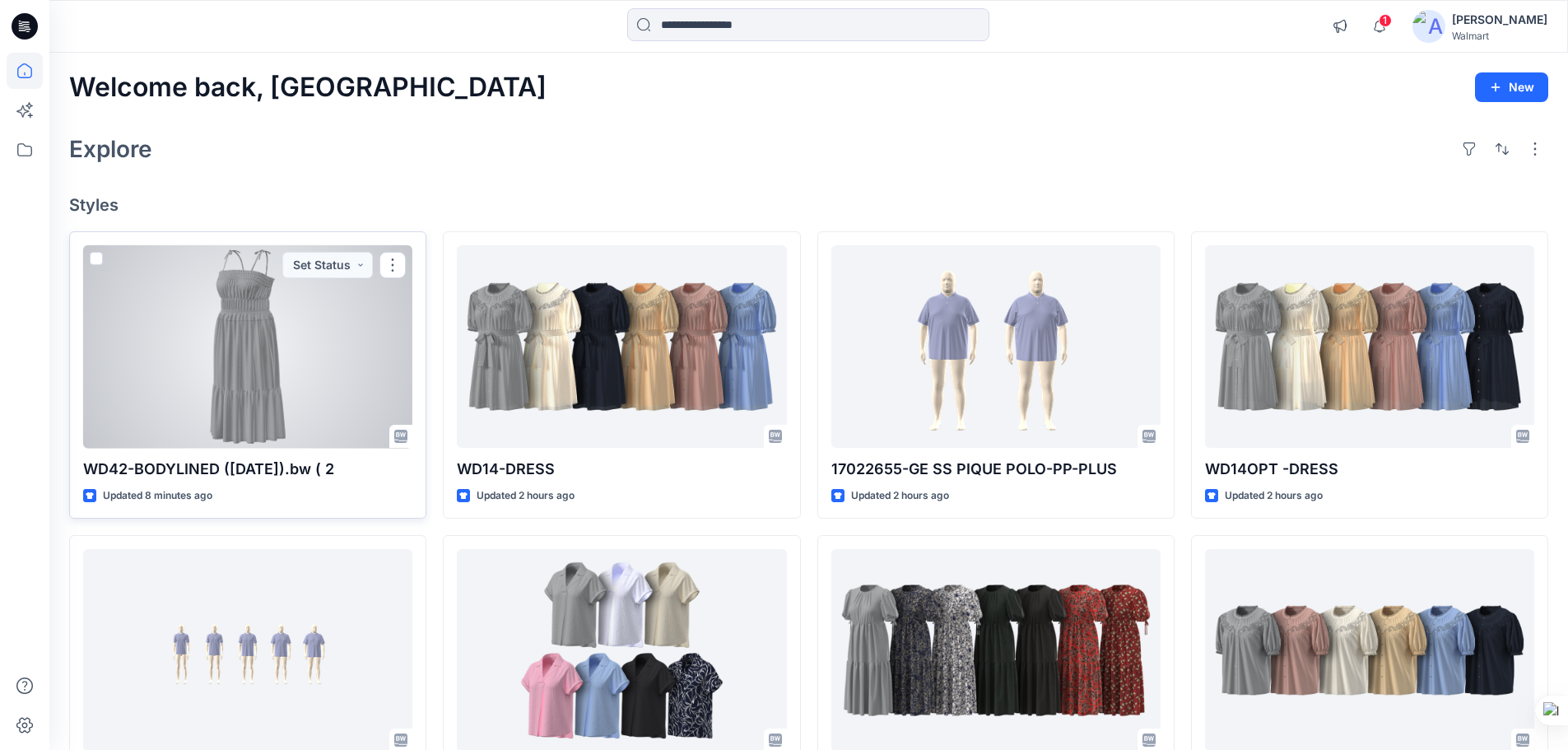
click at [277, 348] on div at bounding box center [247, 347] width 329 height 204
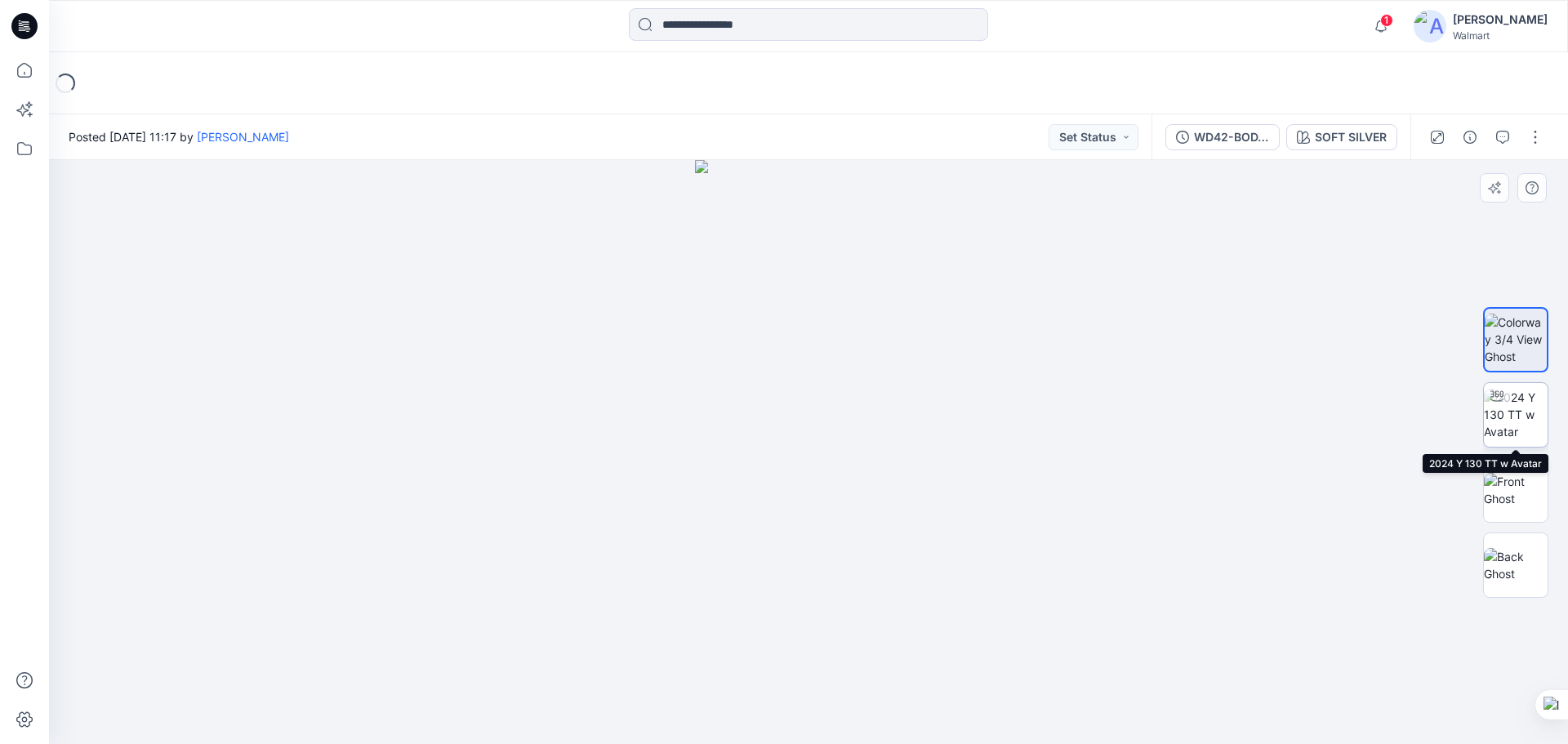
click at [1521, 423] on img at bounding box center [1516, 415] width 64 height 52
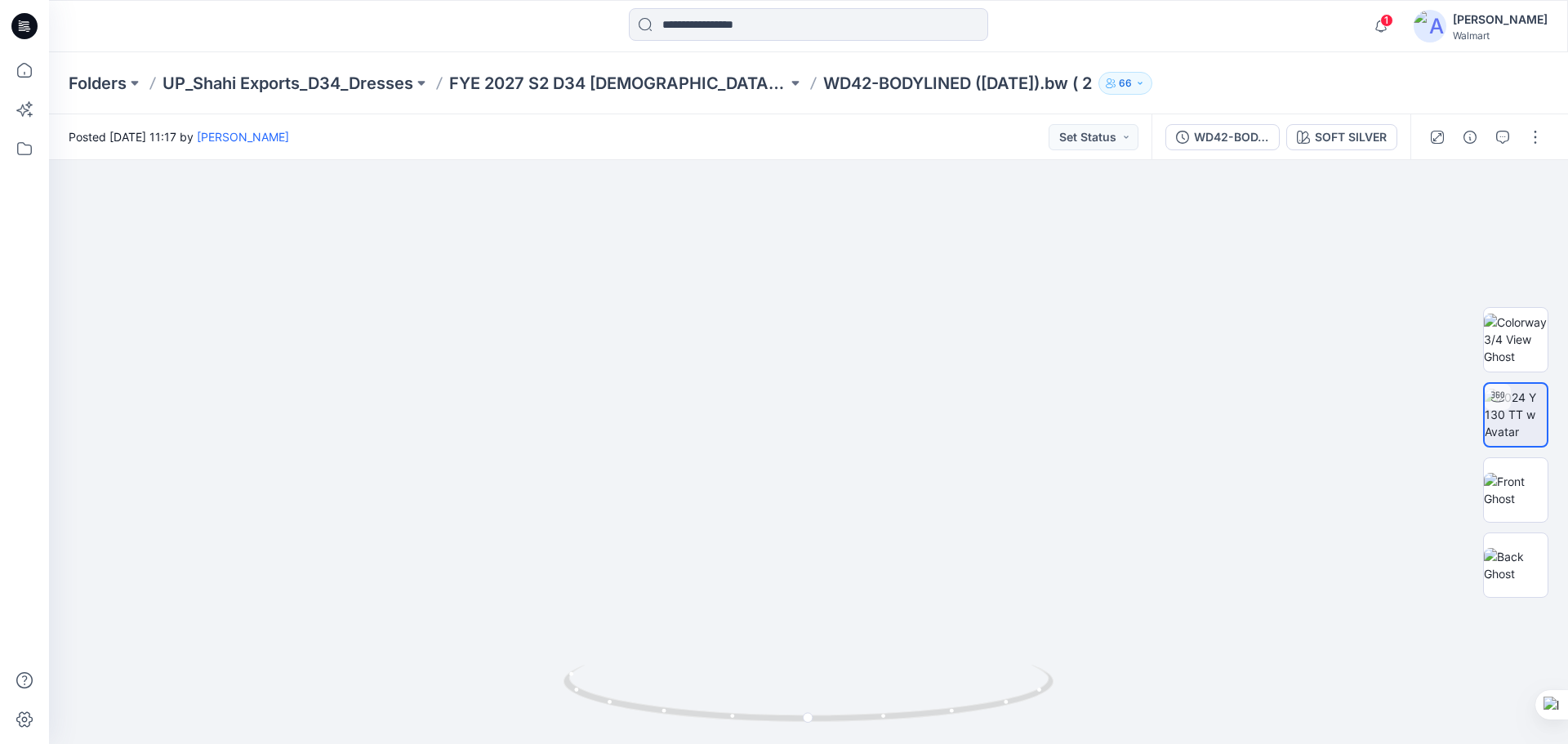
click at [32, 26] on icon at bounding box center [24, 26] width 26 height 26
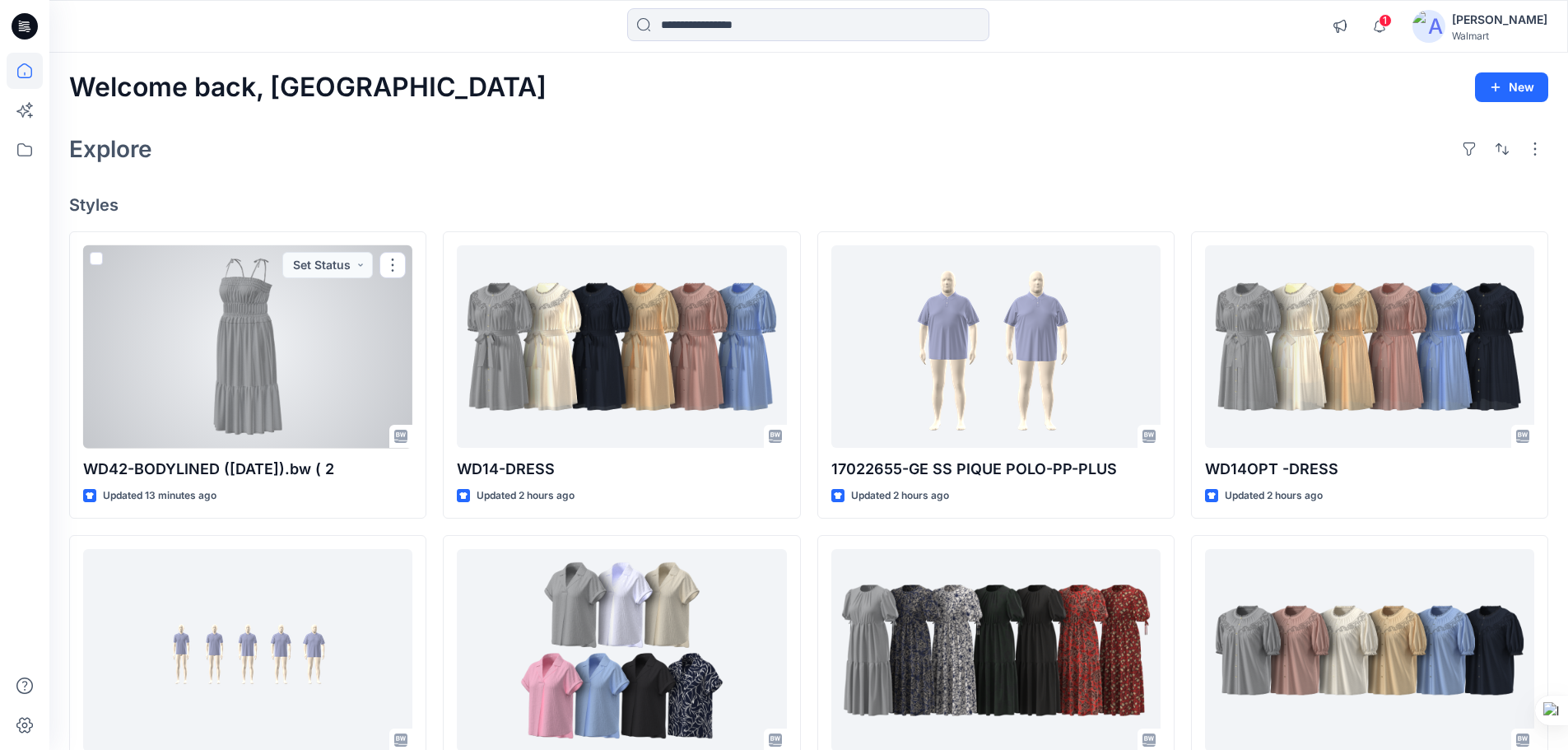
drag, startPoint x: 268, startPoint y: 385, endPoint x: 307, endPoint y: 382, distance: 39.1
click at [267, 385] on div at bounding box center [247, 347] width 329 height 204
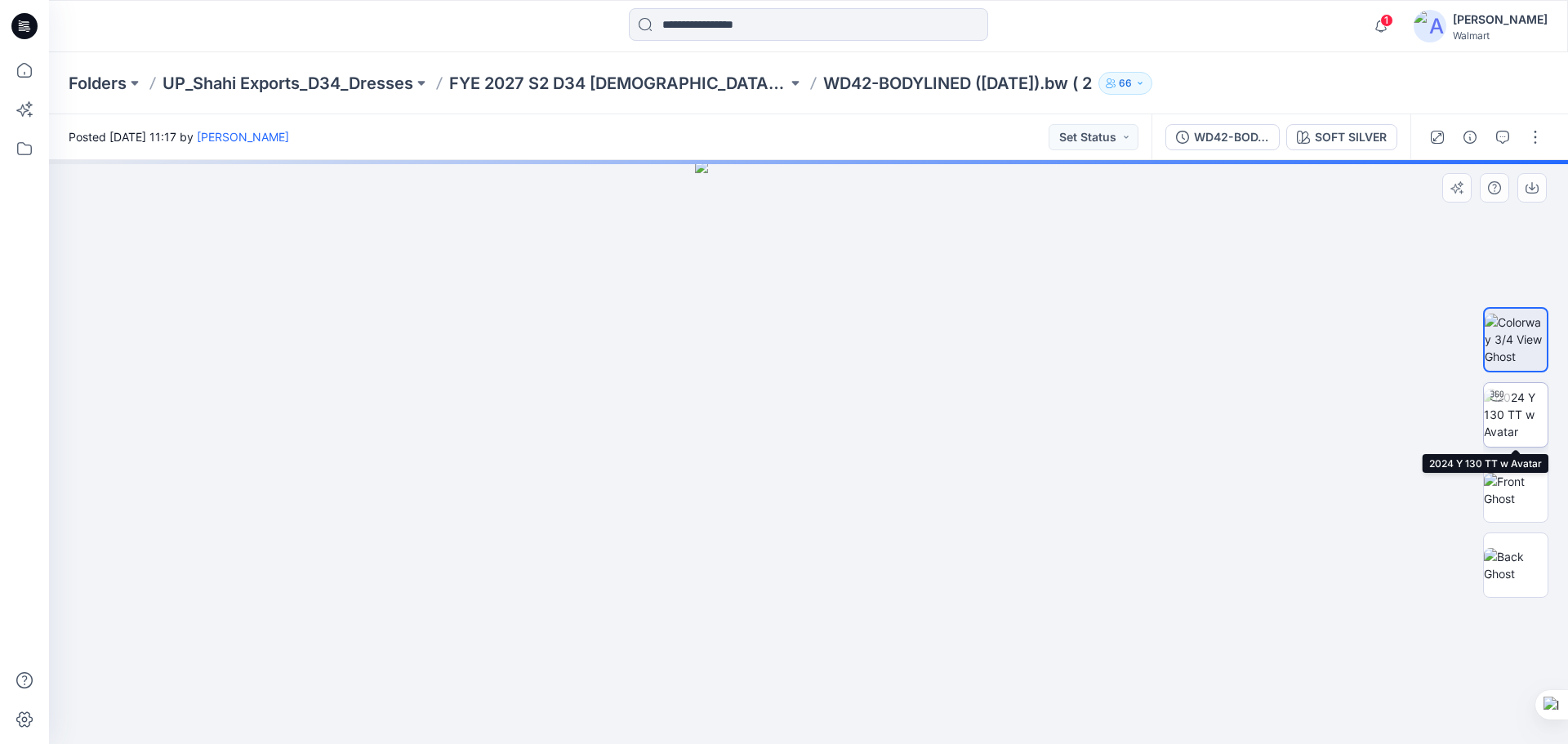
click at [1524, 428] on img at bounding box center [1516, 415] width 64 height 52
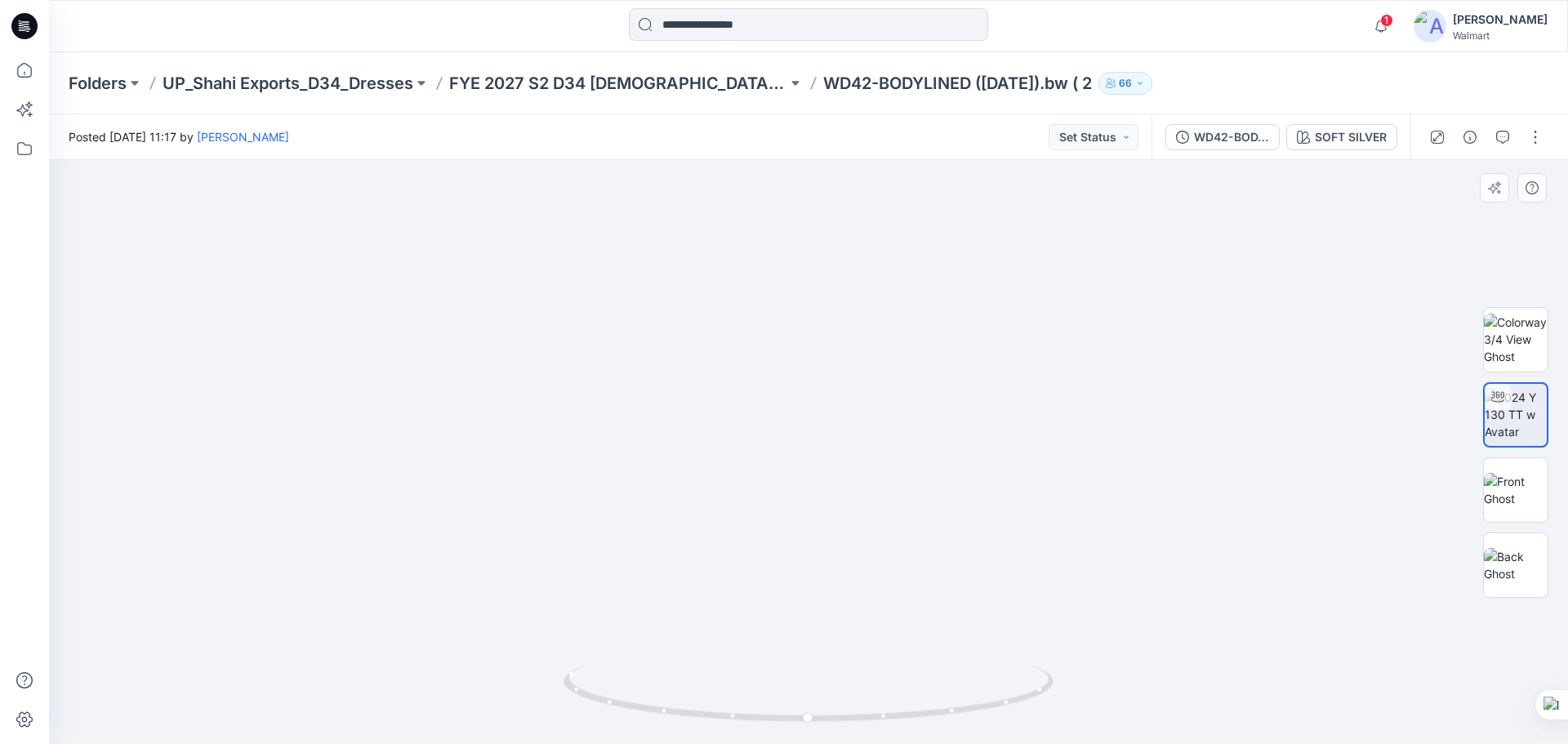
drag, startPoint x: 829, startPoint y: 538, endPoint x: 813, endPoint y: 444, distance: 95.4
drag, startPoint x: 841, startPoint y: 426, endPoint x: 853, endPoint y: 526, distance: 100.7
drag, startPoint x: 815, startPoint y: 722, endPoint x: 1110, endPoint y: 726, distance: 295.0
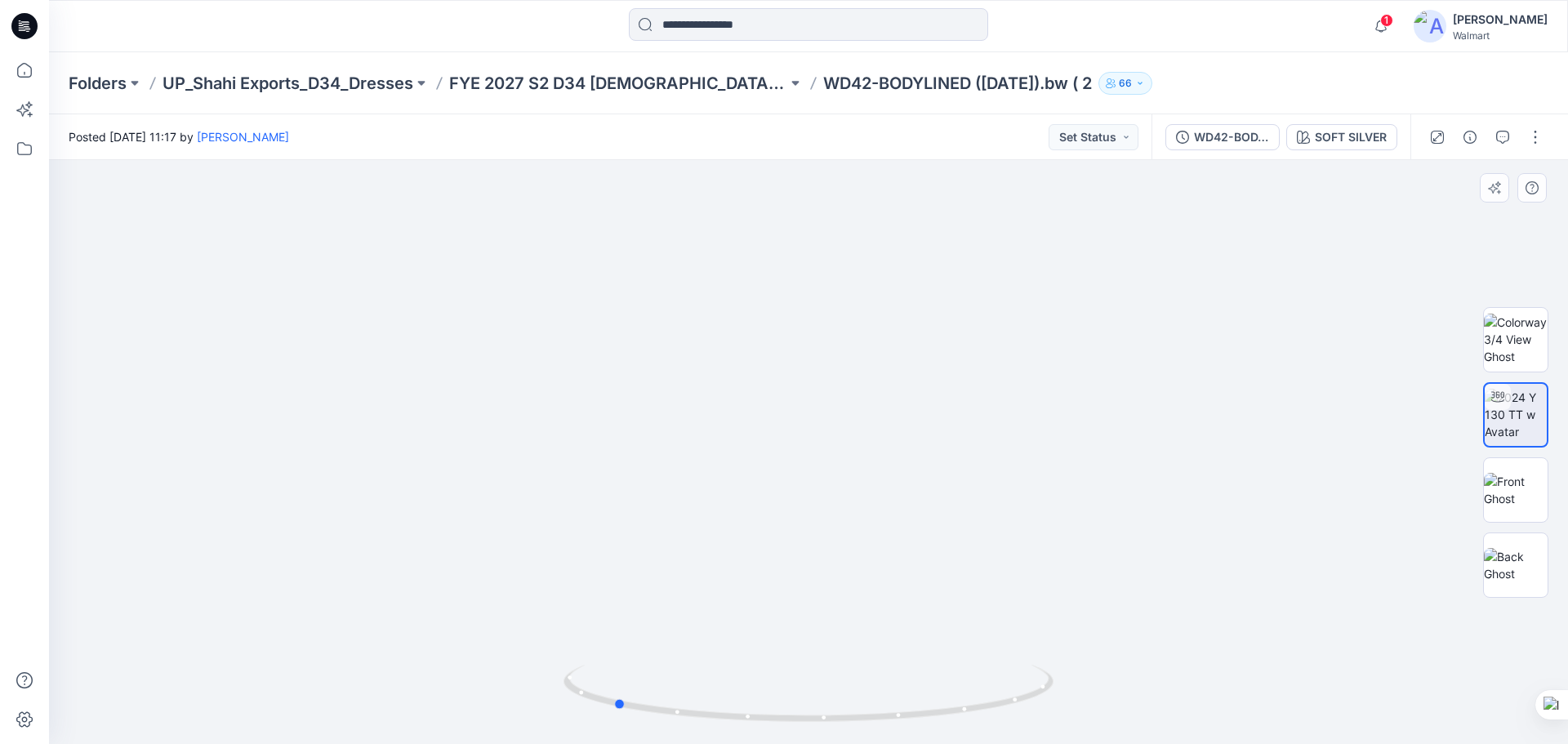
click at [1110, 726] on div at bounding box center [809, 452] width 1519 height 584
drag, startPoint x: 959, startPoint y: 469, endPoint x: 957, endPoint y: 656, distance: 187.0
drag, startPoint x: 889, startPoint y: 725, endPoint x: 843, endPoint y: 715, distance: 47.1
click at [843, 715] on icon at bounding box center [810, 696] width 494 height 62
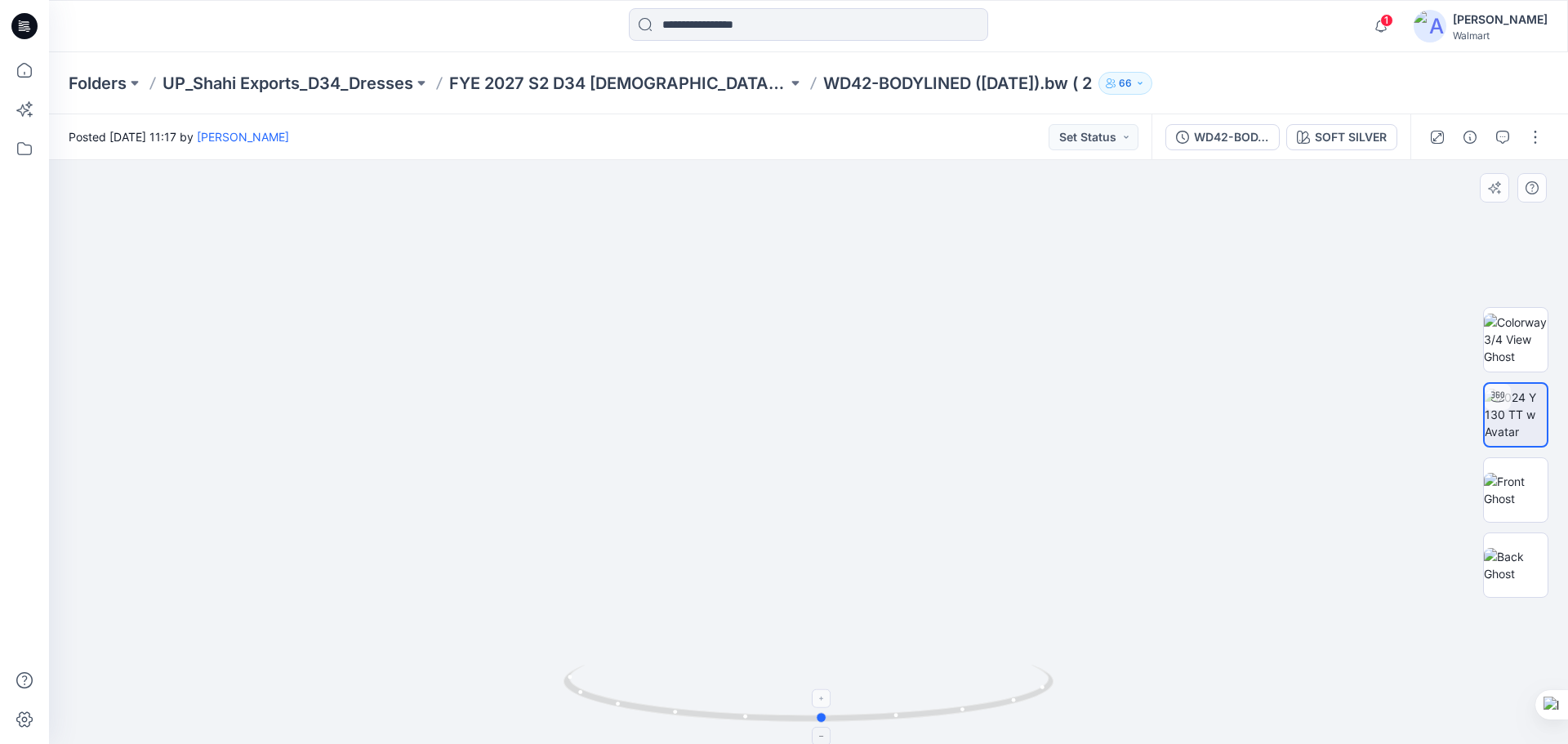
drag, startPoint x: 913, startPoint y: 717, endPoint x: 678, endPoint y: 695, distance: 236.0
click at [678, 695] on icon at bounding box center [810, 696] width 494 height 62
drag, startPoint x: 871, startPoint y: 589, endPoint x: 874, endPoint y: 455, distance: 134.0
click at [32, 31] on icon at bounding box center [24, 26] width 26 height 26
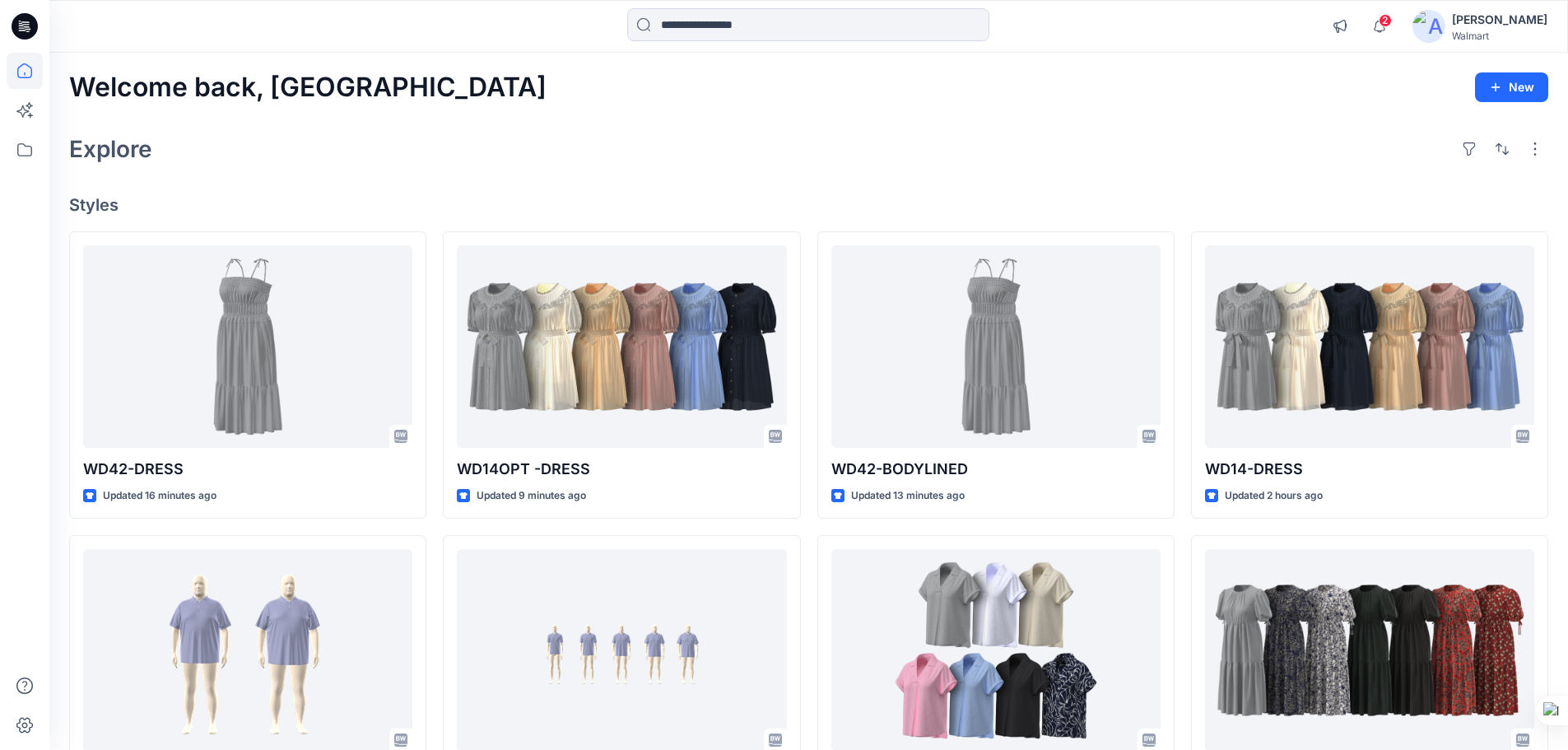
click at [23, 28] on icon at bounding box center [22, 27] width 6 height 1
click at [23, 23] on icon at bounding box center [26, 22] width 8 height 1
click at [24, 28] on icon at bounding box center [24, 26] width 26 height 26
click at [1395, 29] on icon "button" at bounding box center [1380, 26] width 31 height 33
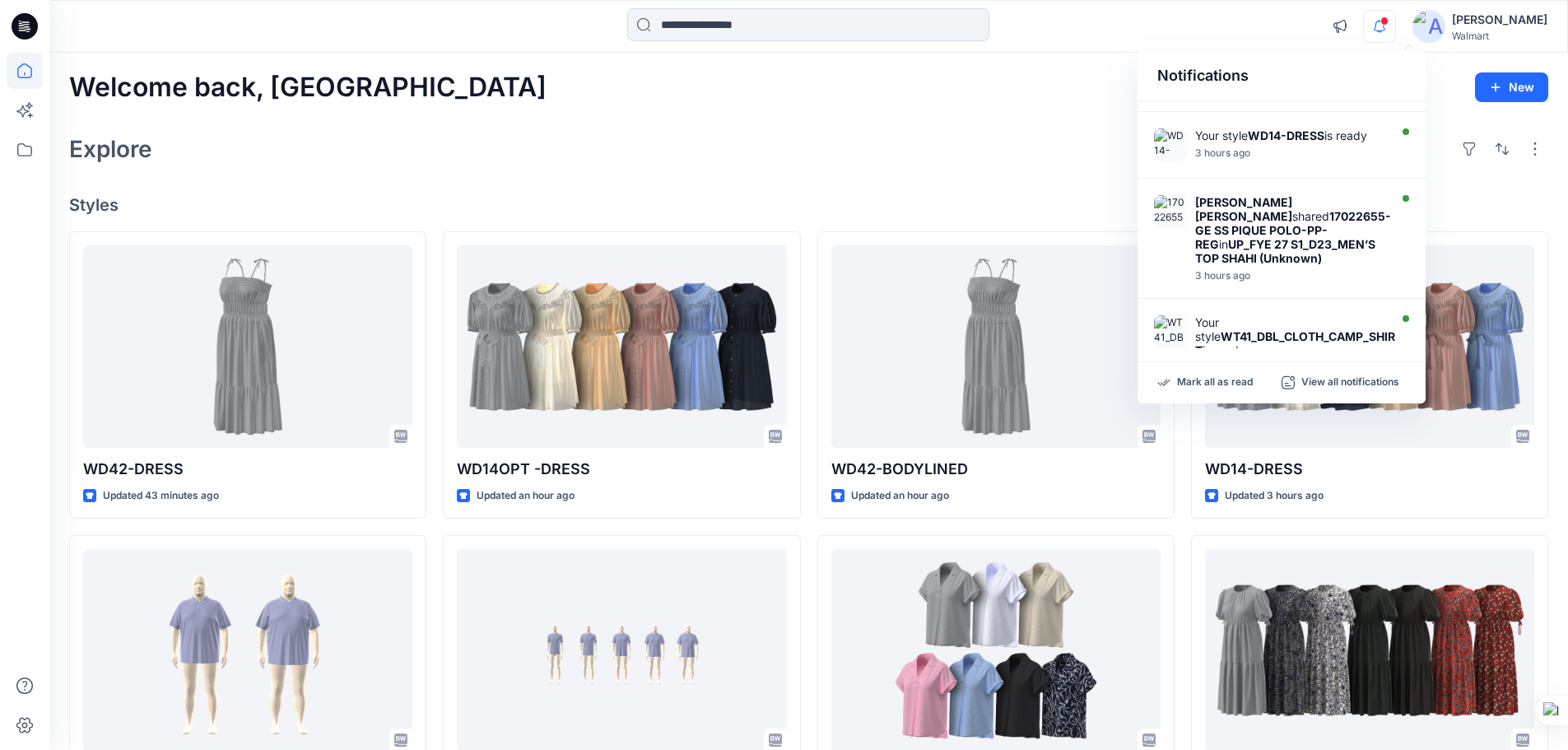
scroll to position [215, 0]
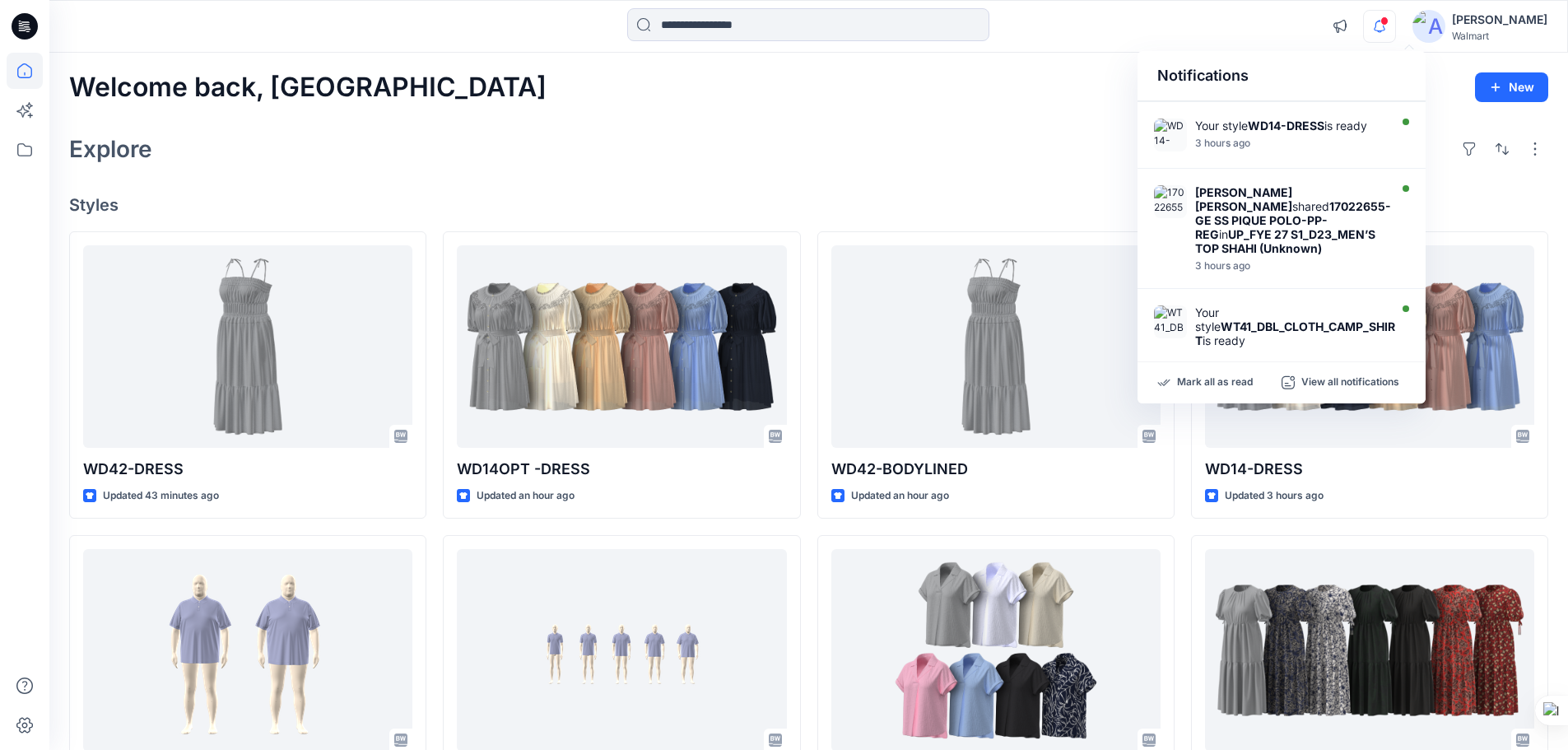
click at [698, 144] on div "Explore" at bounding box center [809, 148] width 1479 height 39
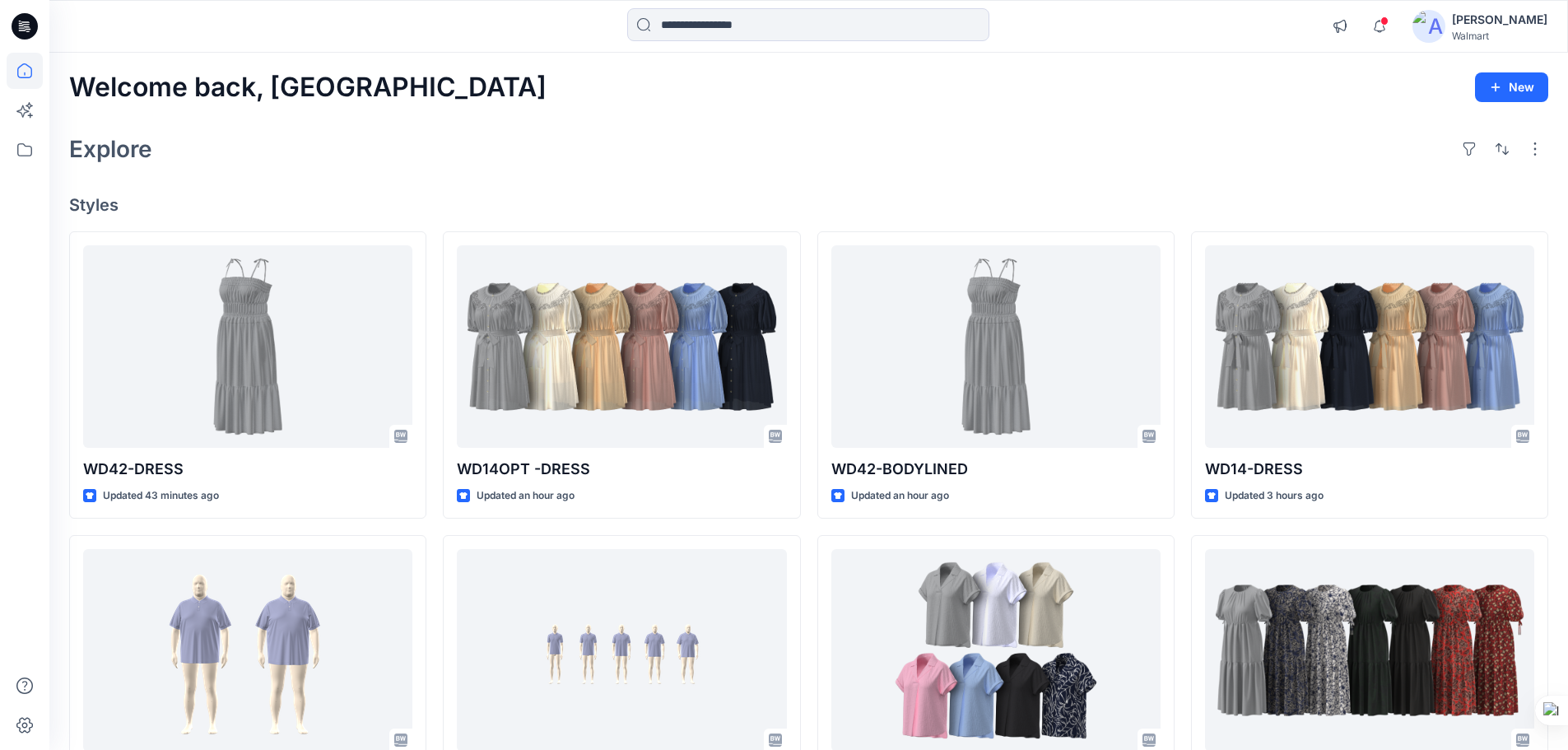
click at [31, 28] on icon at bounding box center [24, 26] width 26 height 26
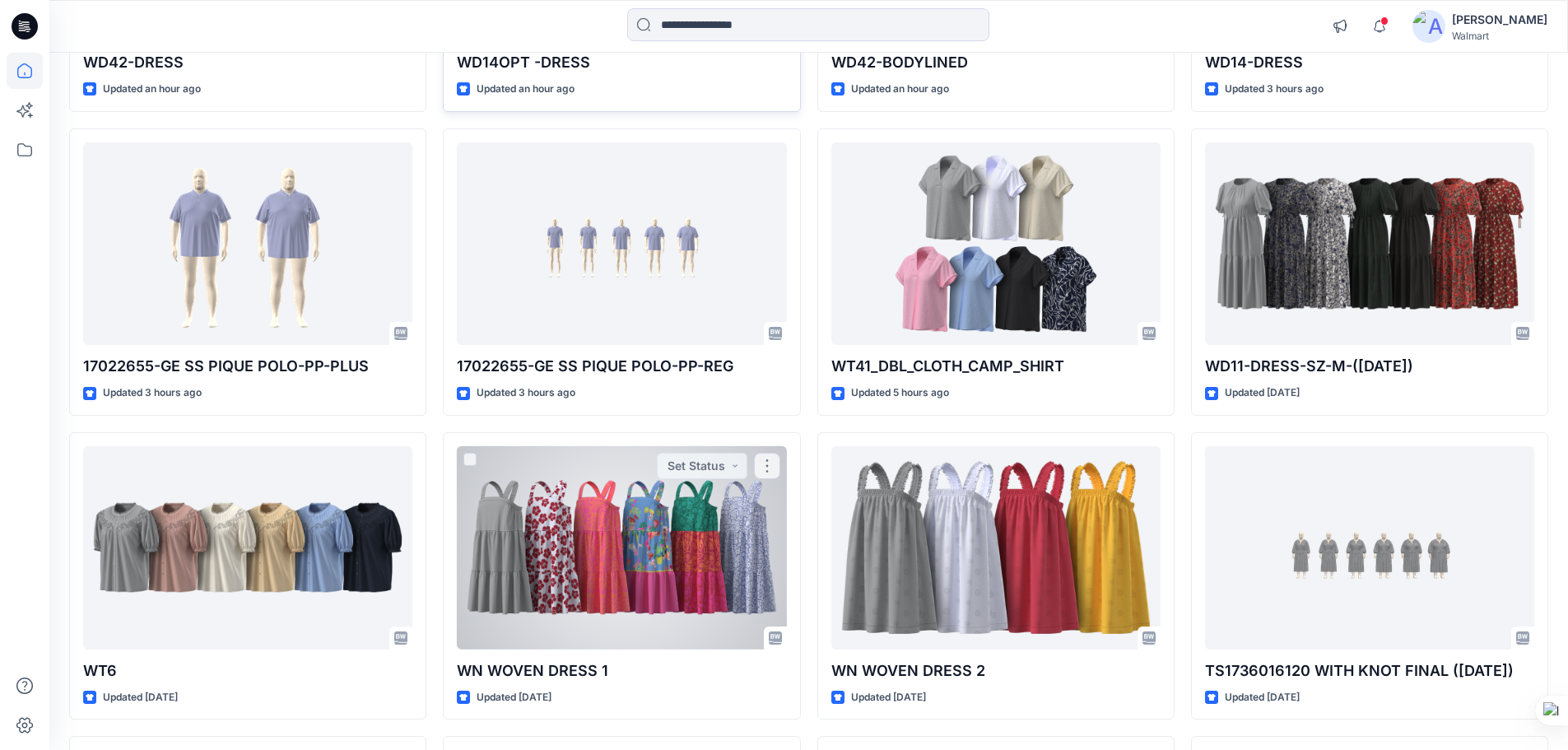
scroll to position [0, 0]
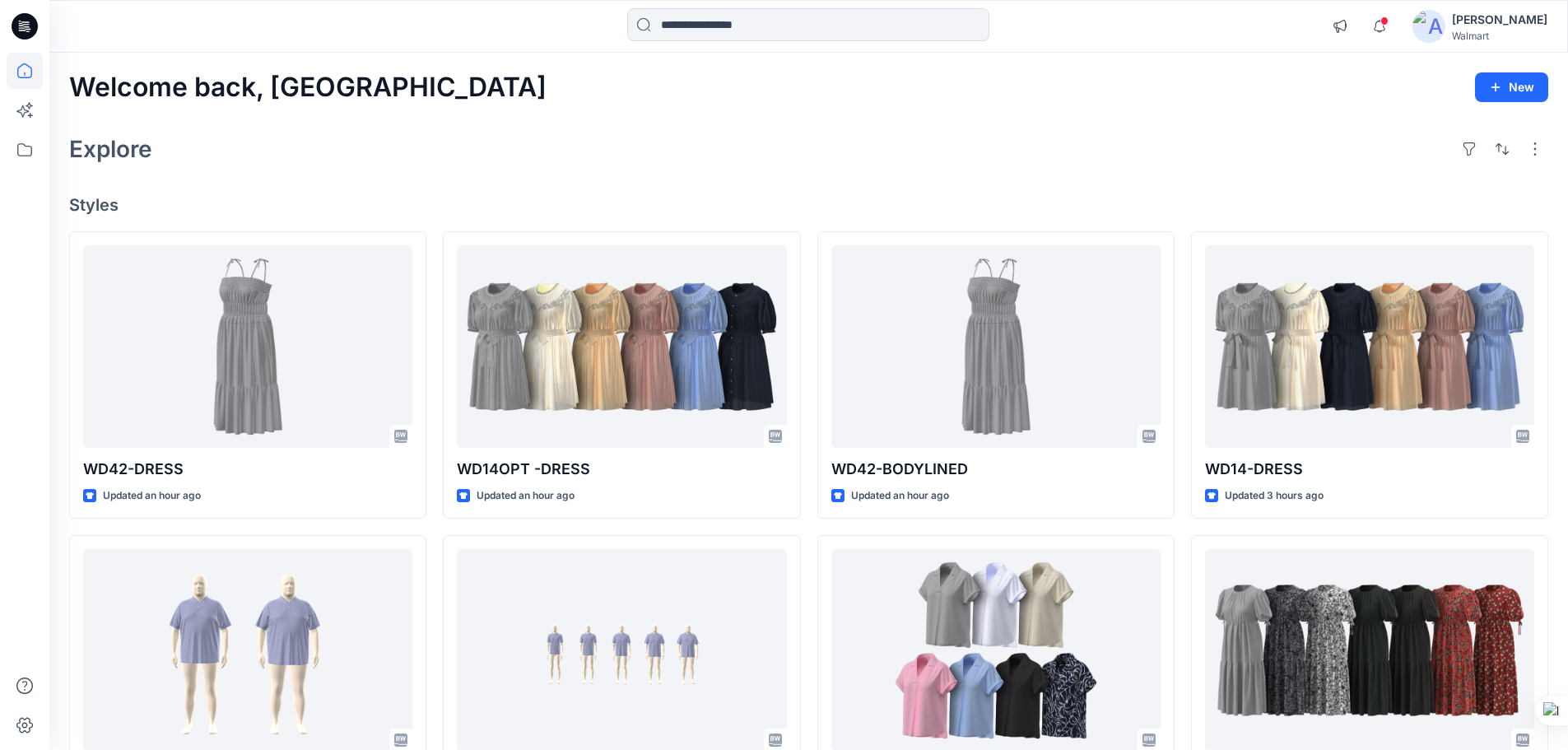
click at [224, 136] on div "Explore" at bounding box center [809, 148] width 1479 height 39
click at [28, 28] on icon at bounding box center [24, 26] width 26 height 26
